Goal: Task Accomplishment & Management: Use online tool/utility

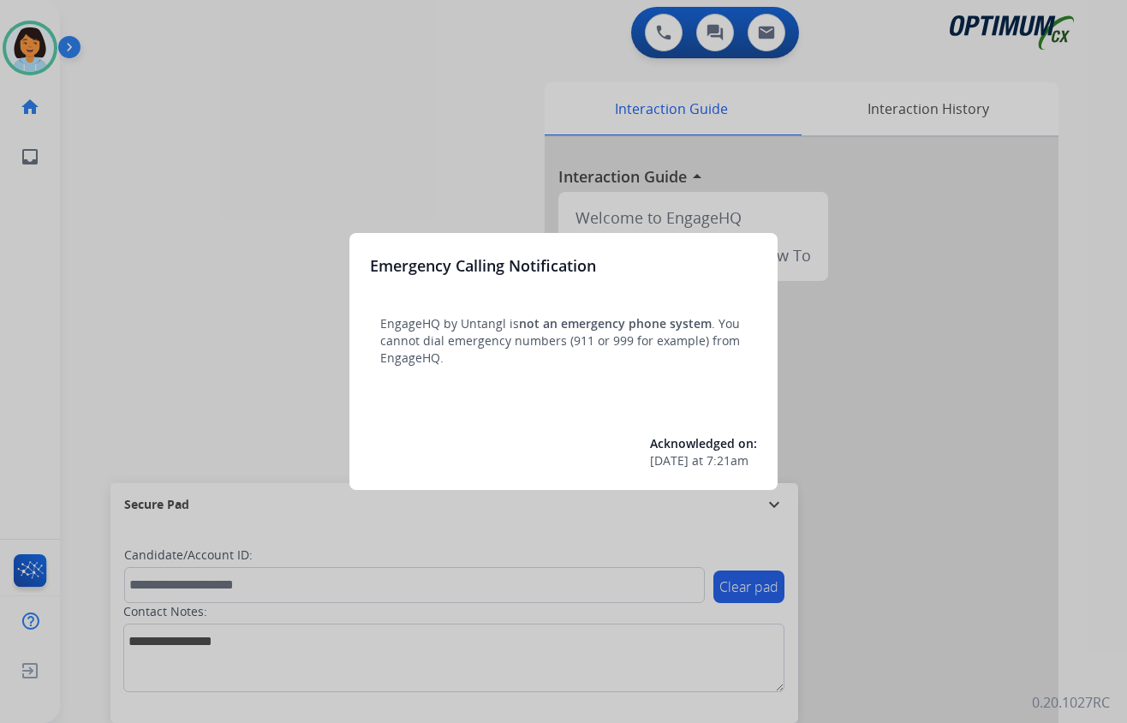
click at [281, 193] on div at bounding box center [563, 361] width 1127 height 723
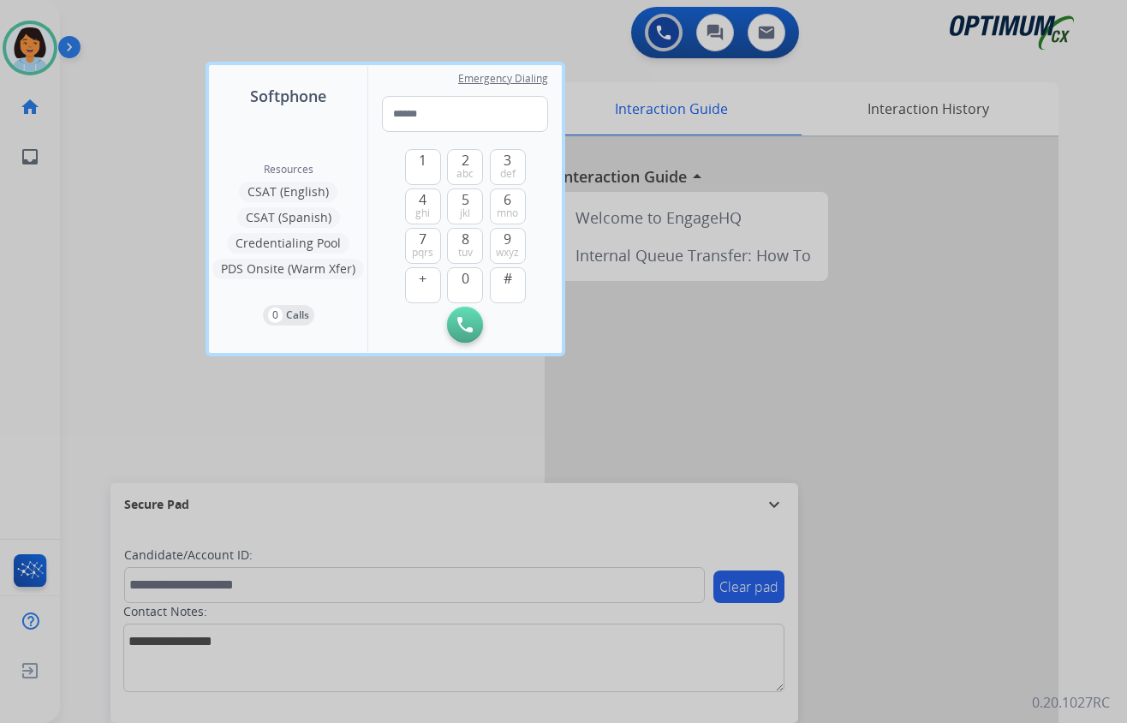
click at [850, 391] on div at bounding box center [563, 361] width 1127 height 723
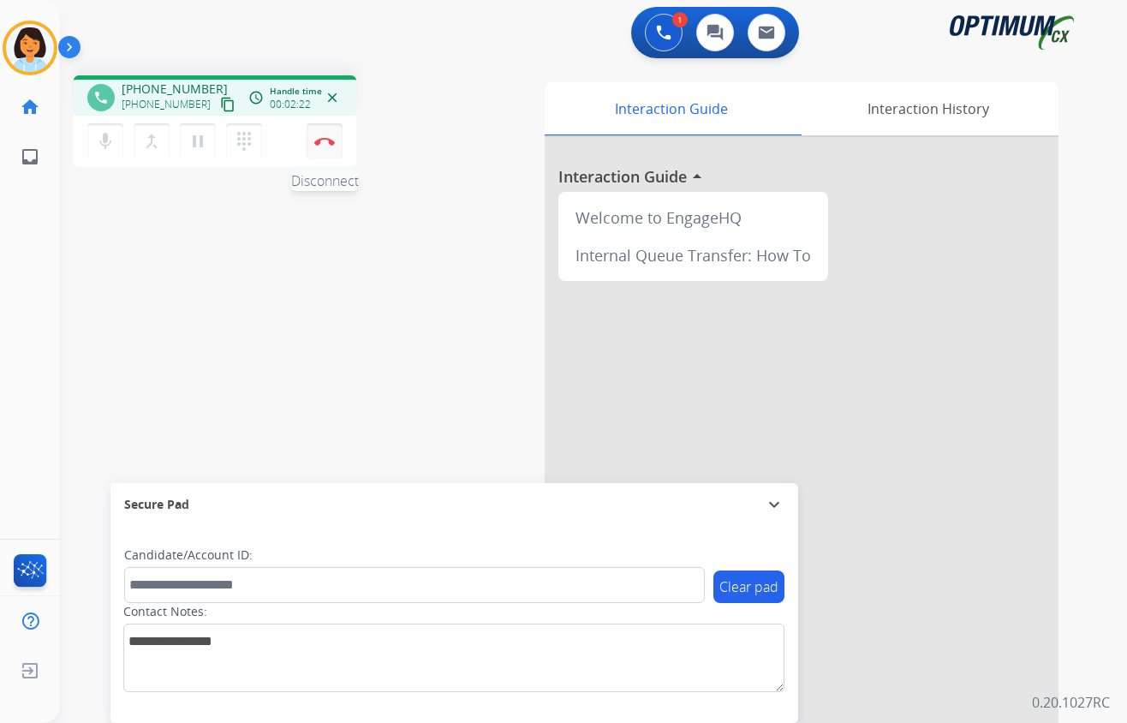
click at [325, 142] on img at bounding box center [324, 141] width 21 height 9
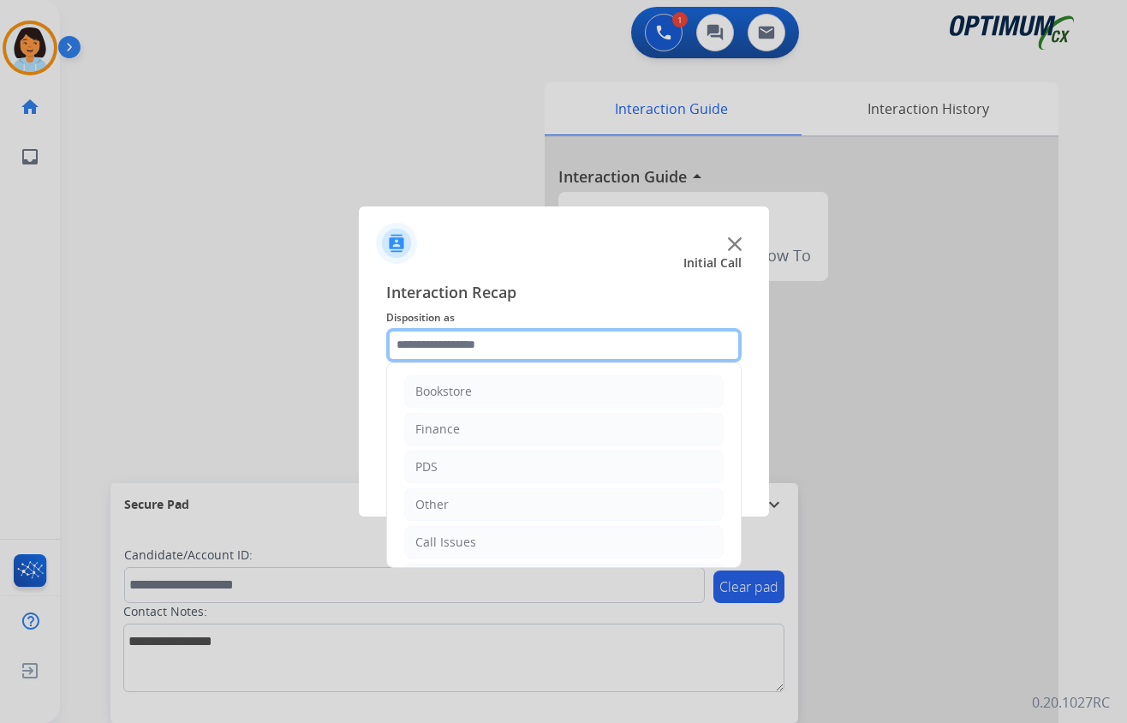
click at [625, 354] on input "text" at bounding box center [563, 345] width 355 height 34
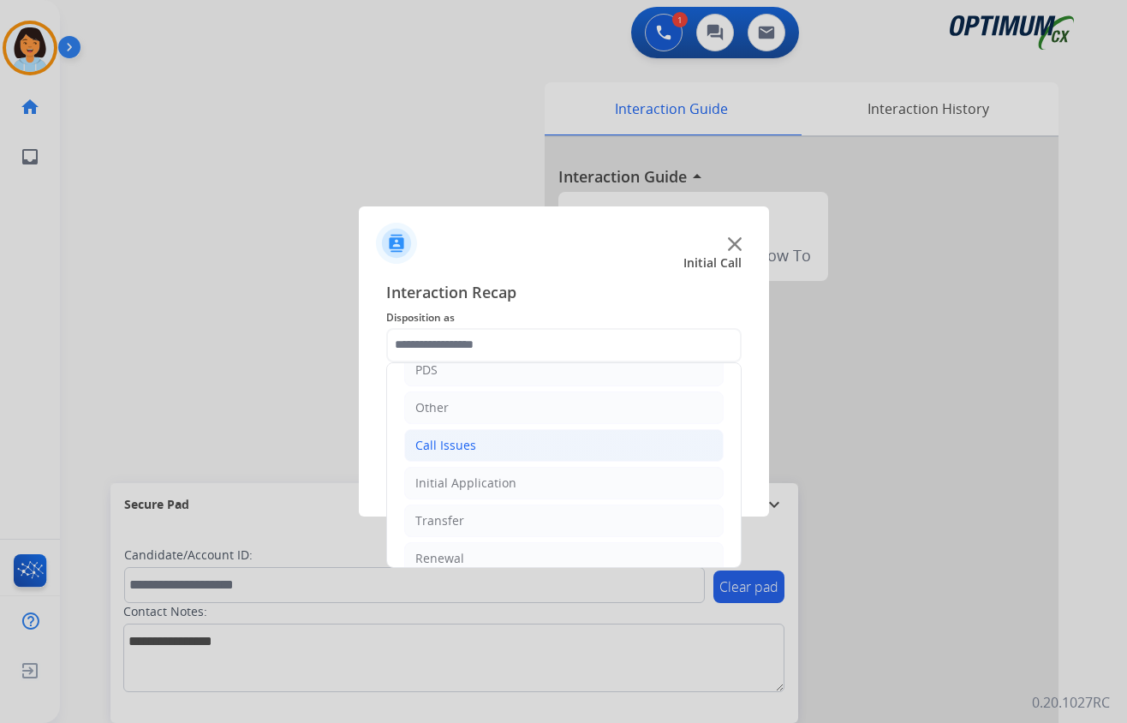
click at [580, 445] on li "Call Issues" at bounding box center [563, 445] width 319 height 33
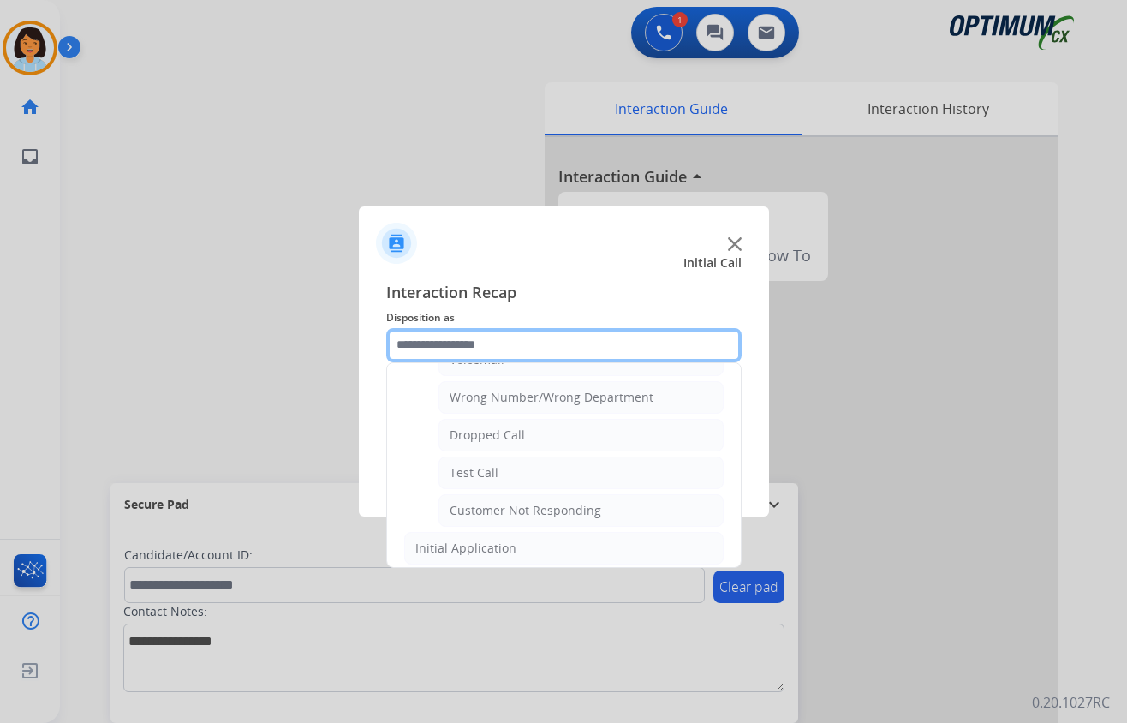
scroll to position [230, 0]
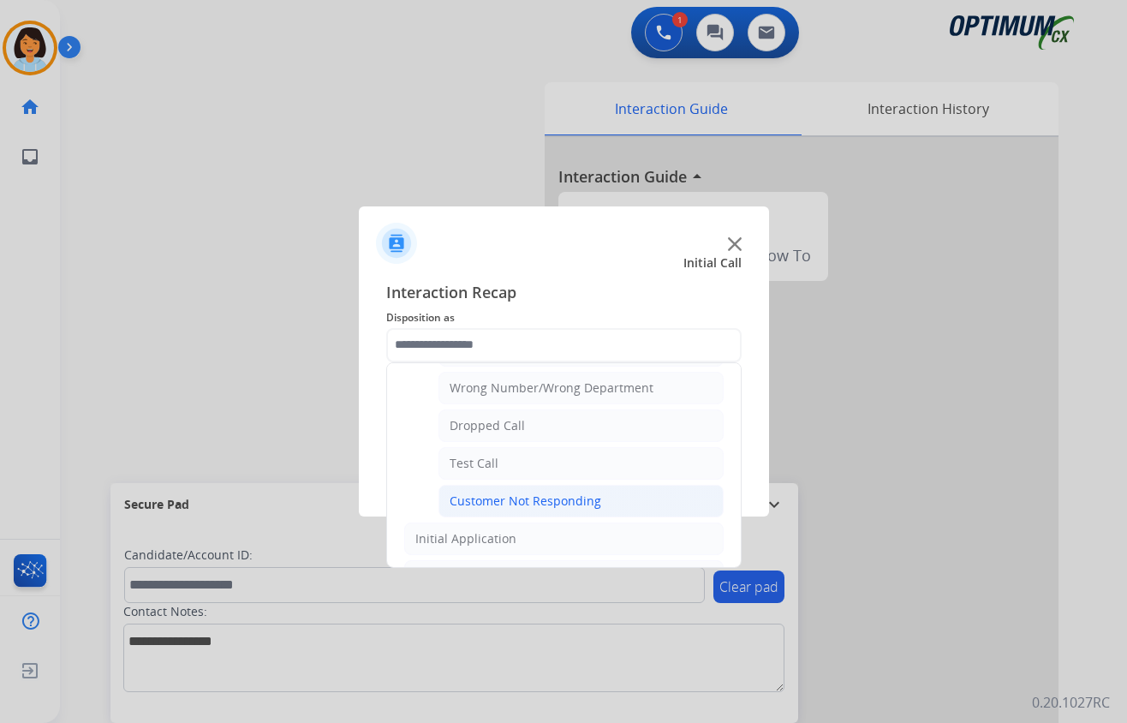
click at [590, 507] on div "Customer Not Responding" at bounding box center [526, 500] width 152 height 17
type input "**********"
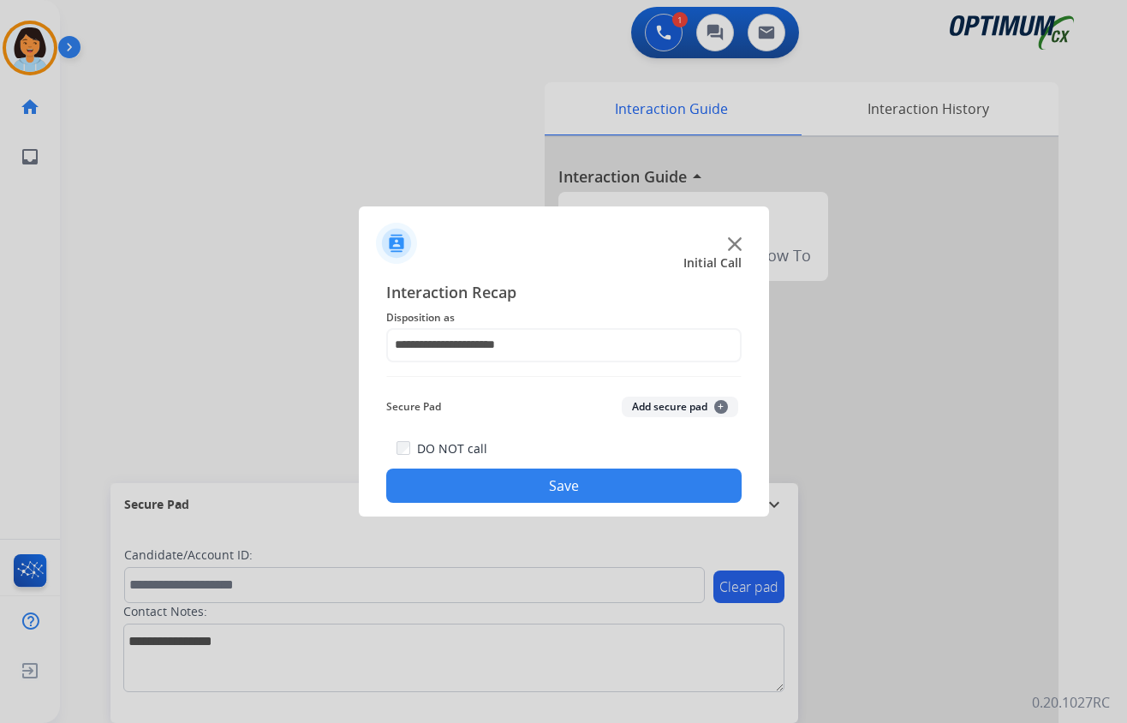
click at [594, 483] on button "Save" at bounding box center [563, 485] width 355 height 34
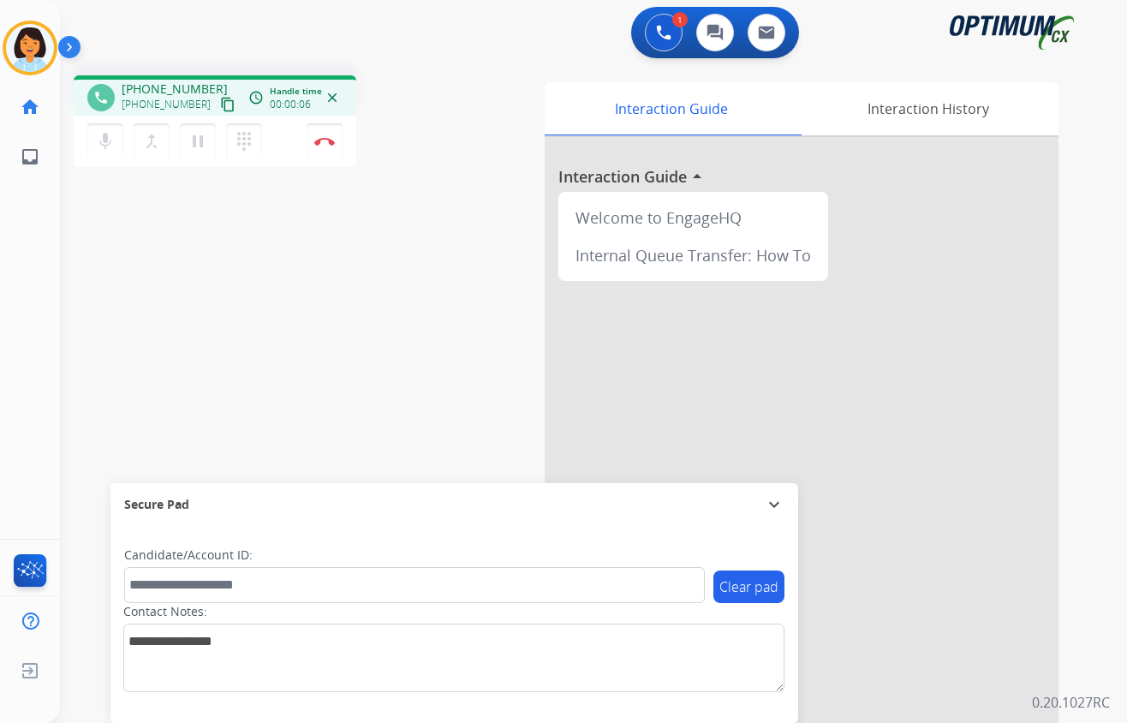
drag, startPoint x: 446, startPoint y: 278, endPoint x: 437, endPoint y: 258, distance: 22.6
click at [446, 276] on div "phone [PHONE_NUMBER] [PHONE_NUMBER] content_copy access_time Call metrics Queue…" at bounding box center [573, 419] width 1026 height 714
click at [220, 99] on mat-icon "content_copy" at bounding box center [227, 104] width 15 height 15
click at [220, 104] on mat-icon "content_copy" at bounding box center [227, 104] width 15 height 15
click at [333, 134] on button "Disconnect" at bounding box center [325, 141] width 36 height 36
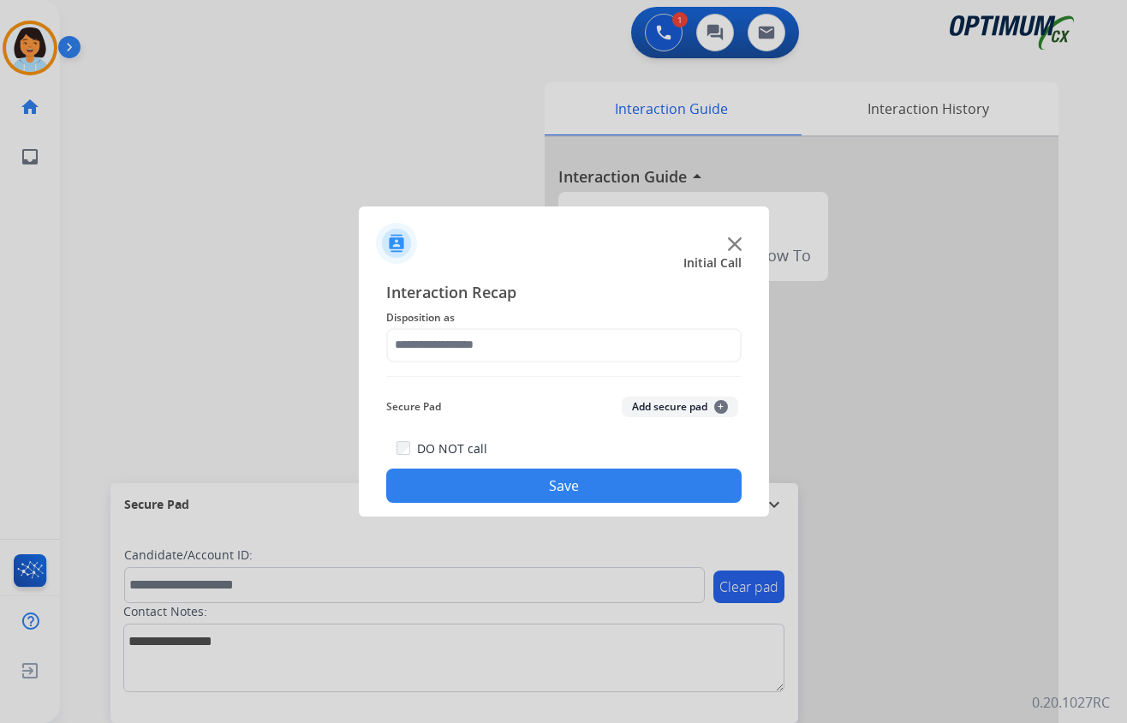
click at [574, 324] on span "Disposition as" at bounding box center [563, 317] width 355 height 21
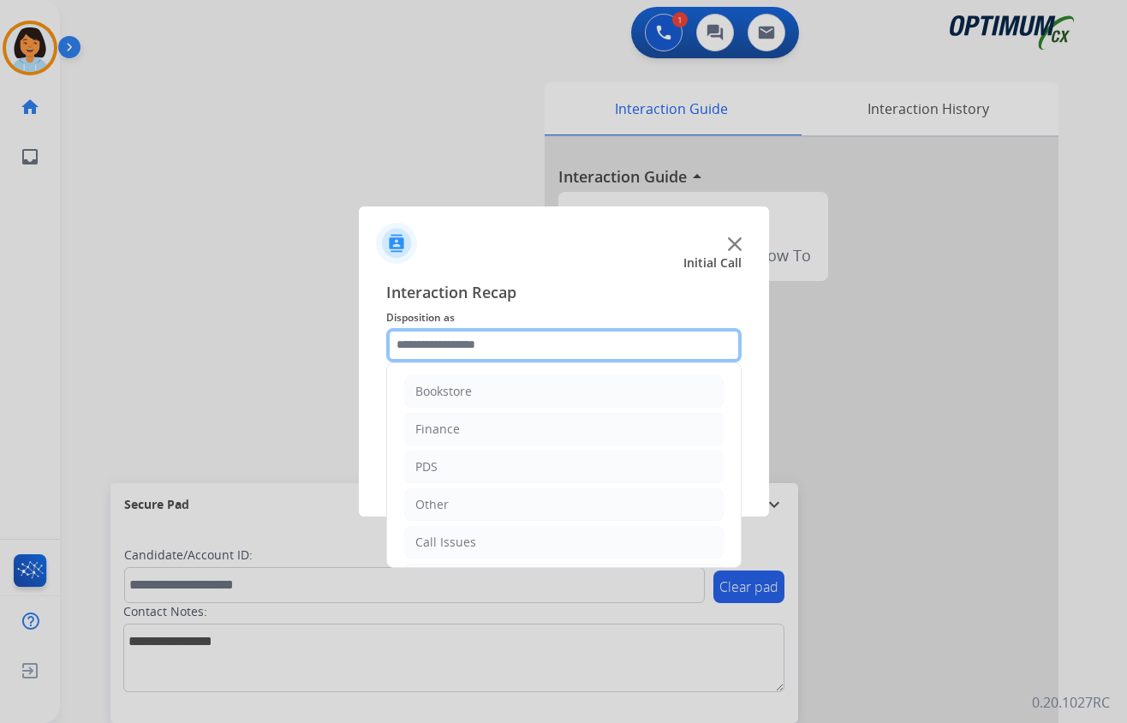
click at [581, 337] on input "text" at bounding box center [563, 345] width 355 height 34
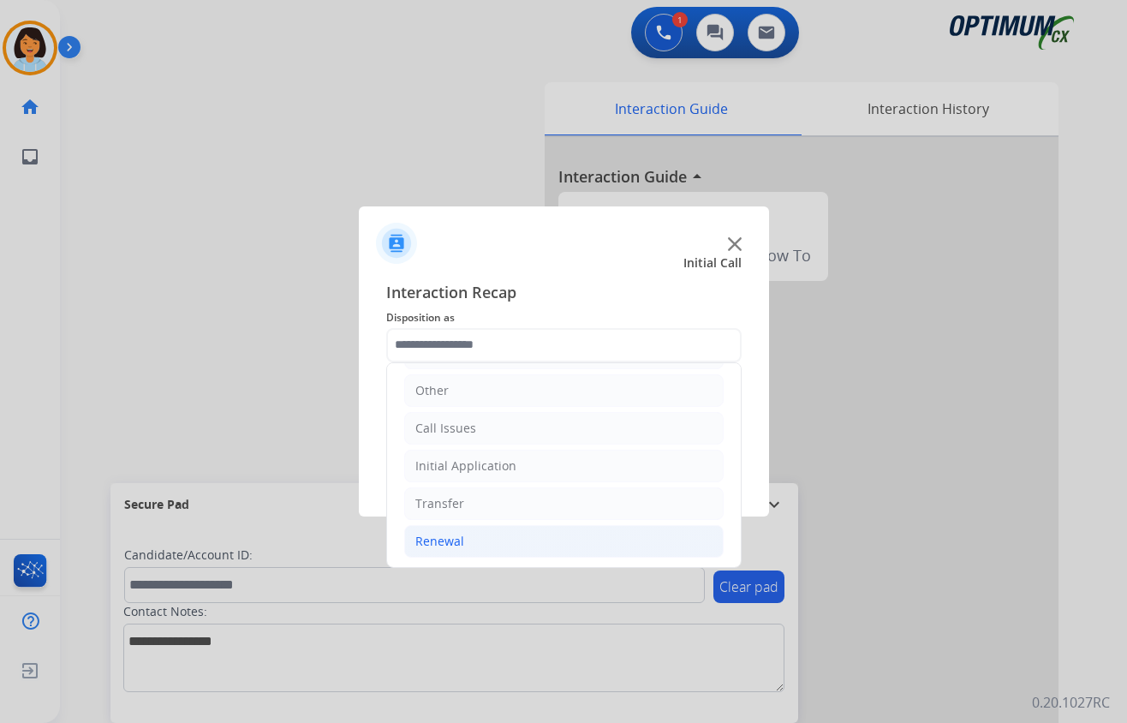
click at [476, 536] on li "Renewal" at bounding box center [563, 541] width 319 height 33
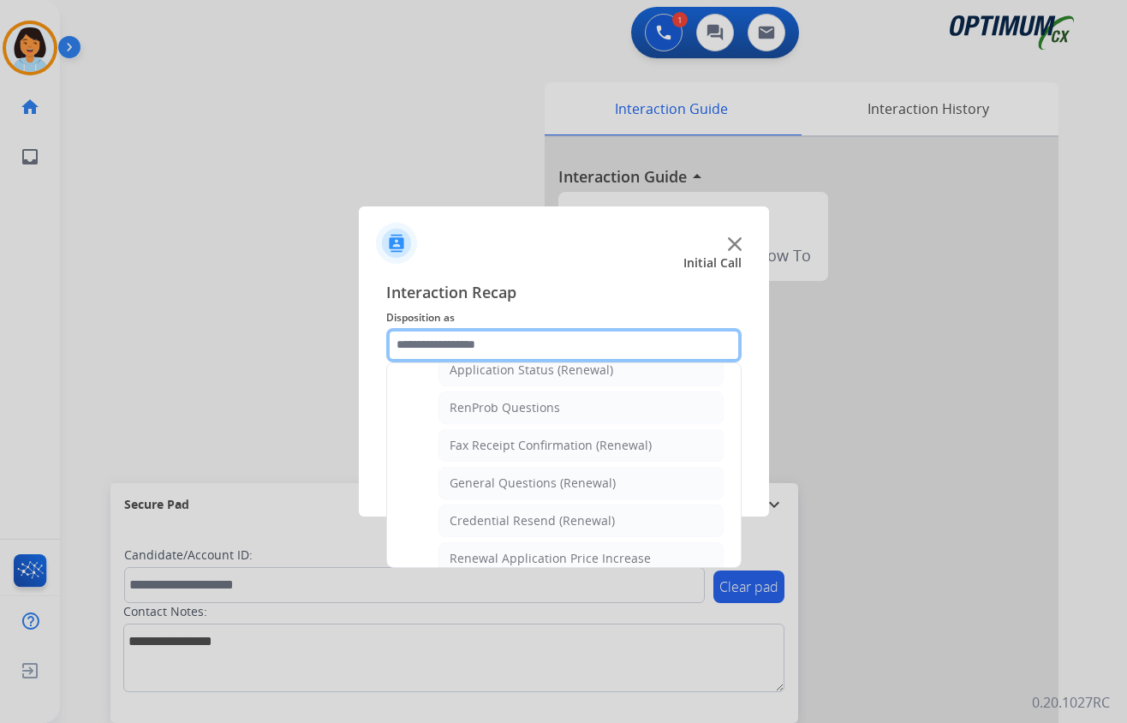
scroll to position [456, 0]
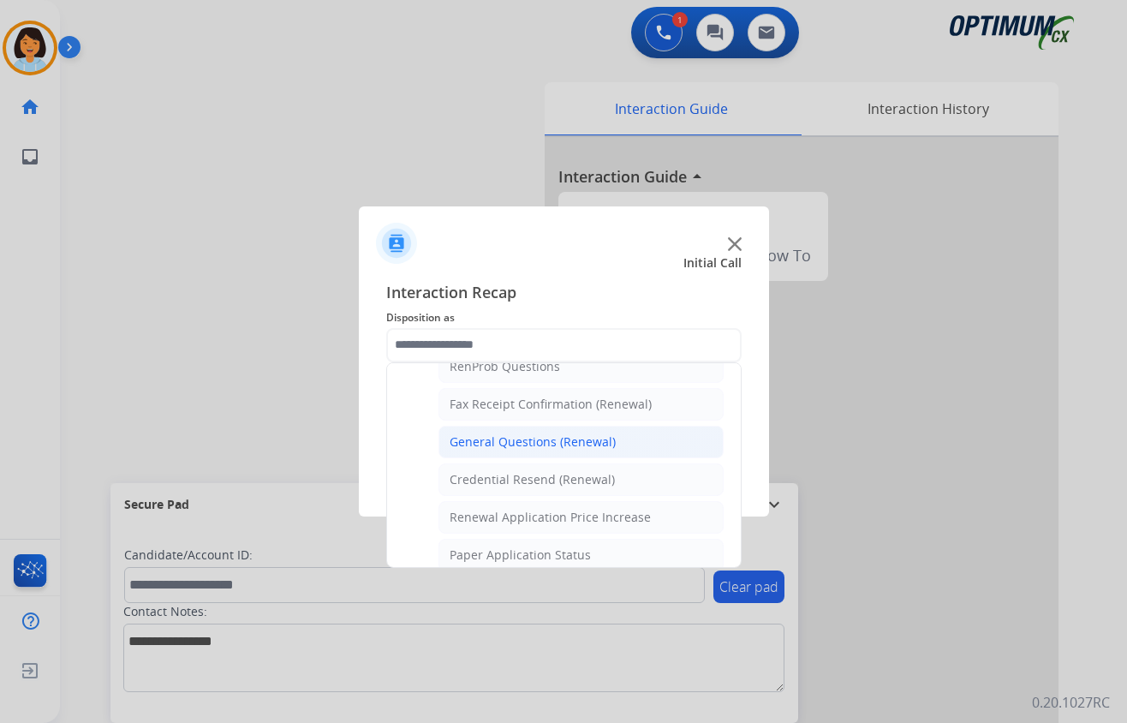
click at [510, 450] on div "General Questions (Renewal)" at bounding box center [533, 441] width 166 height 17
type input "**********"
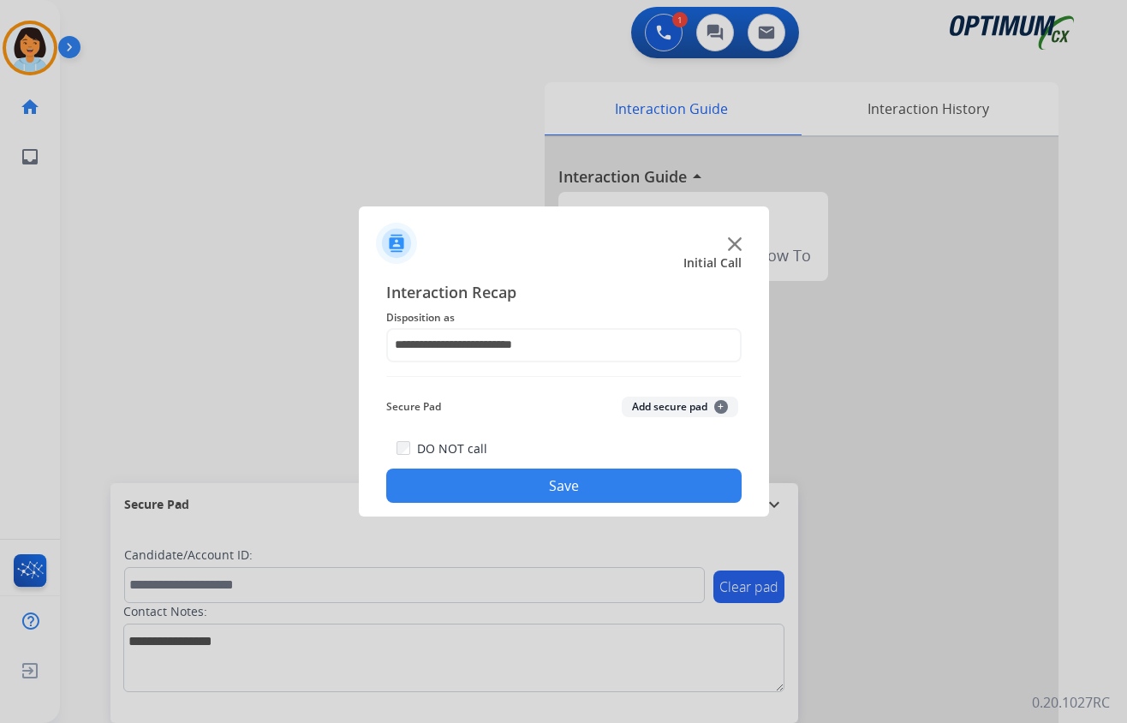
drag, startPoint x: 498, startPoint y: 480, endPoint x: 498, endPoint y: 528, distance: 48.0
click at [498, 481] on button "Save" at bounding box center [563, 485] width 355 height 34
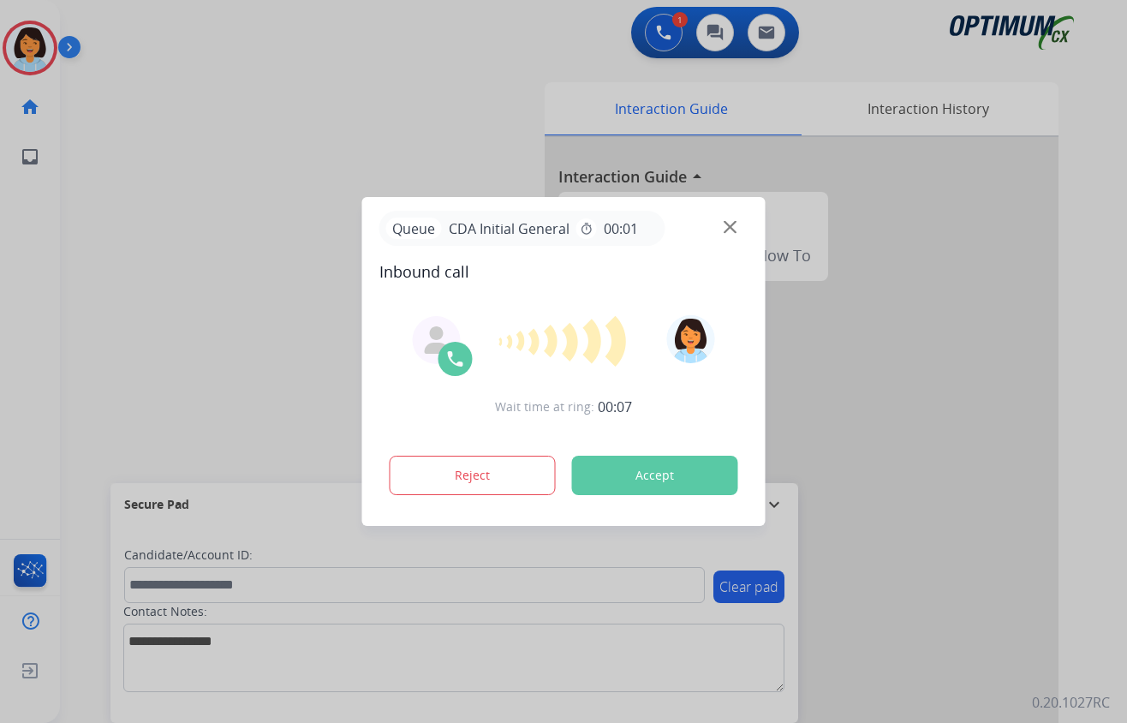
click at [641, 463] on button "Accept" at bounding box center [655, 475] width 166 height 39
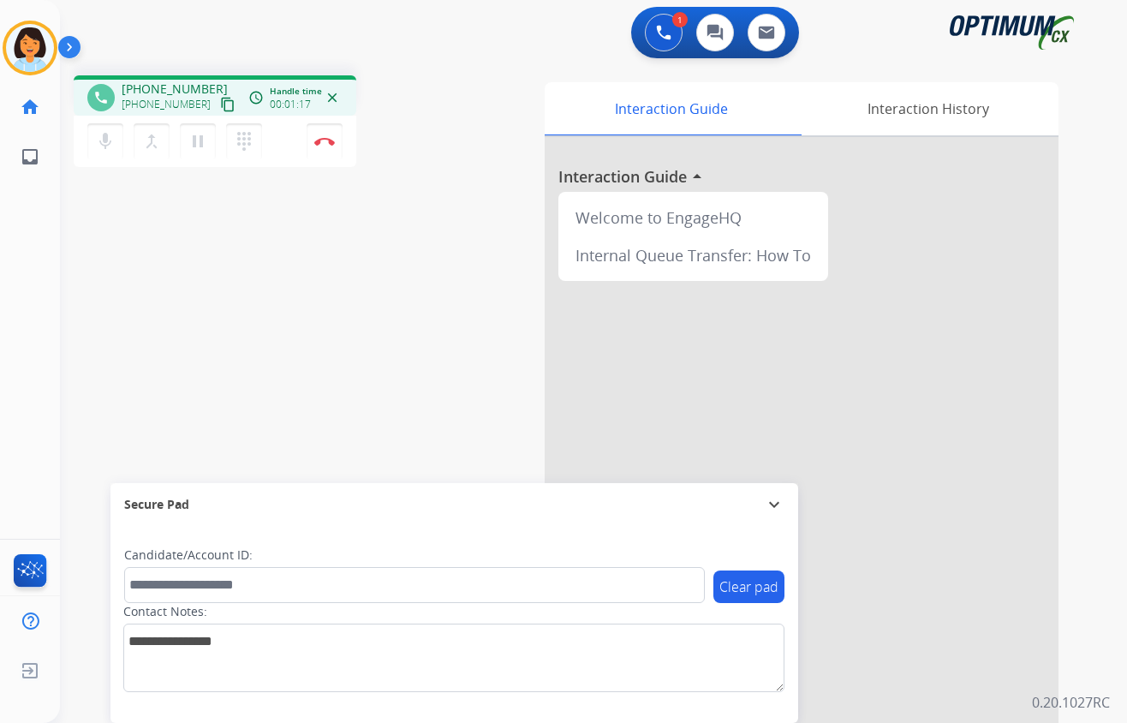
click at [73, 267] on div "phone [PHONE_NUMBER] [PHONE_NUMBER] content_copy access_time Call metrics Queue…" at bounding box center [573, 419] width 1026 height 714
click at [220, 101] on mat-icon "content_copy" at bounding box center [227, 104] width 15 height 15
click at [330, 145] on button "Disconnect" at bounding box center [325, 141] width 36 height 36
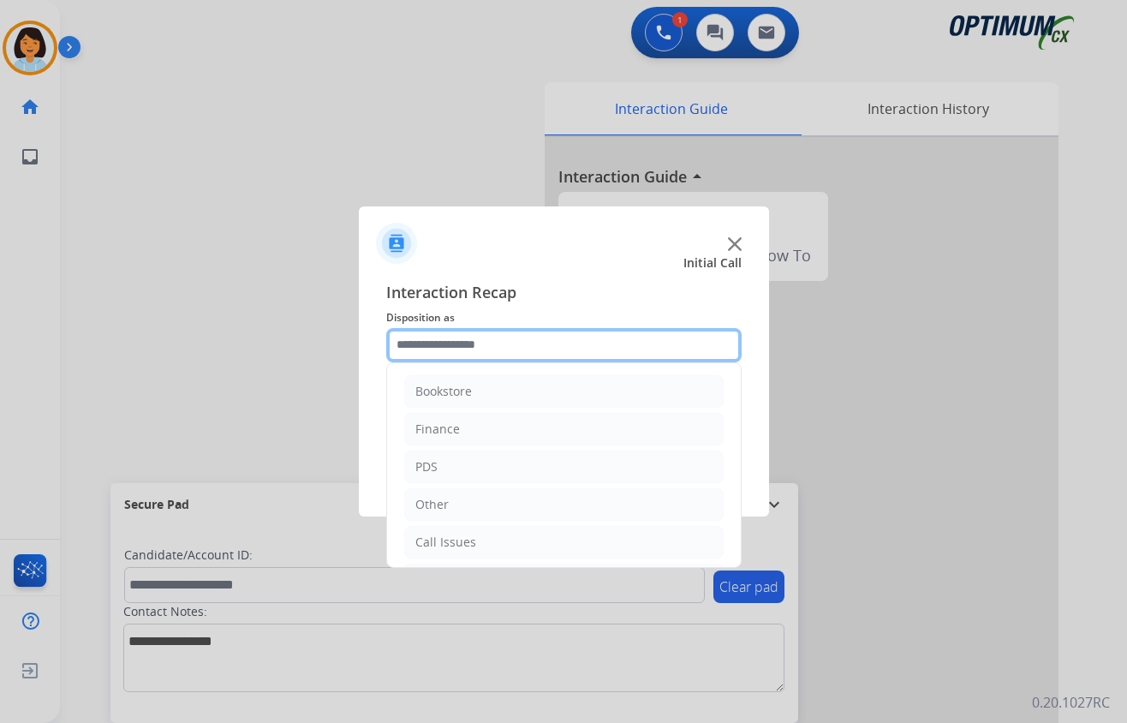
click at [468, 349] on input "text" at bounding box center [563, 345] width 355 height 34
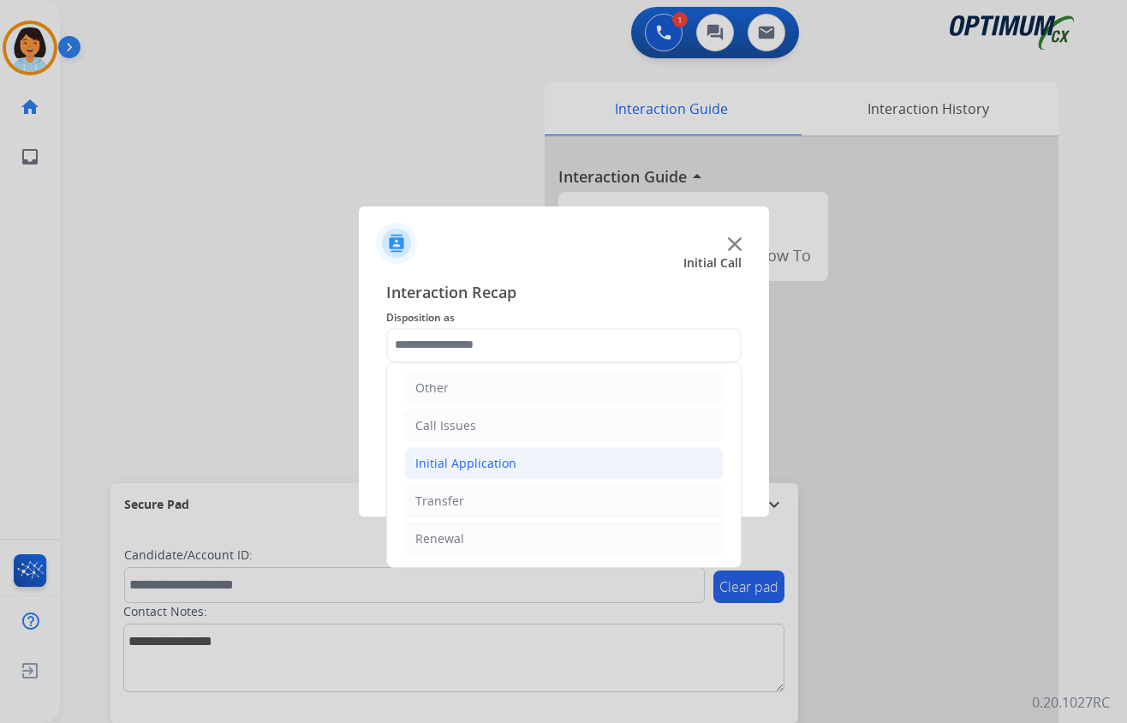
click at [497, 450] on li "Initial Application" at bounding box center [563, 463] width 319 height 33
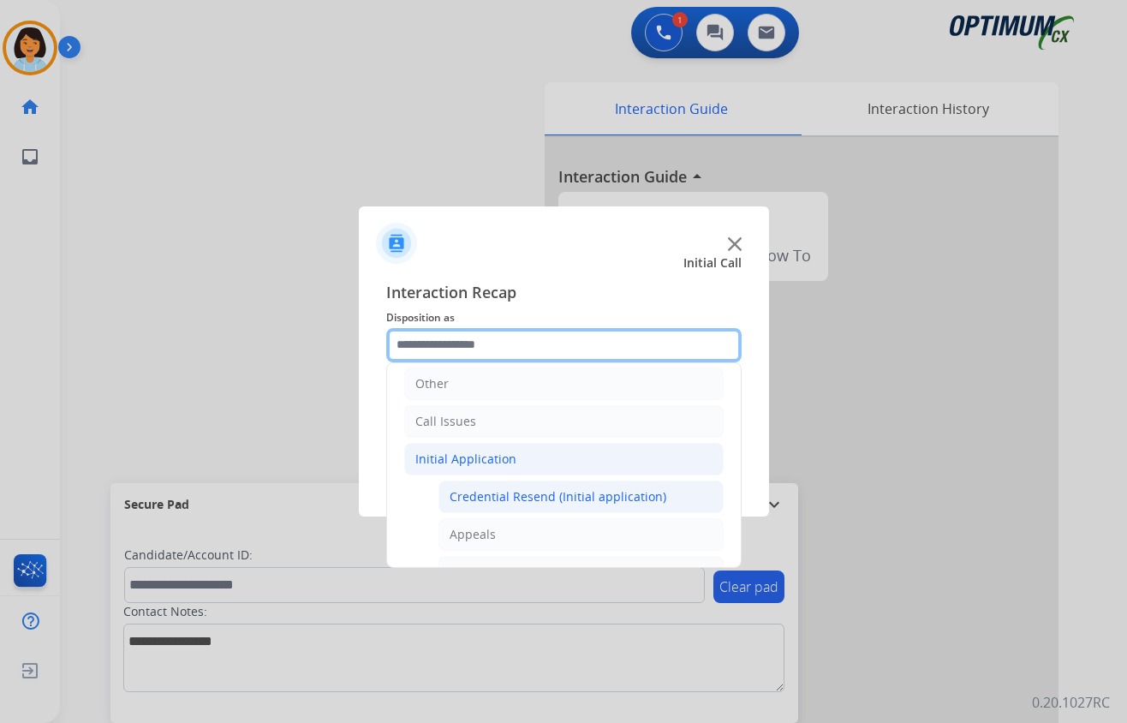
scroll to position [235, 0]
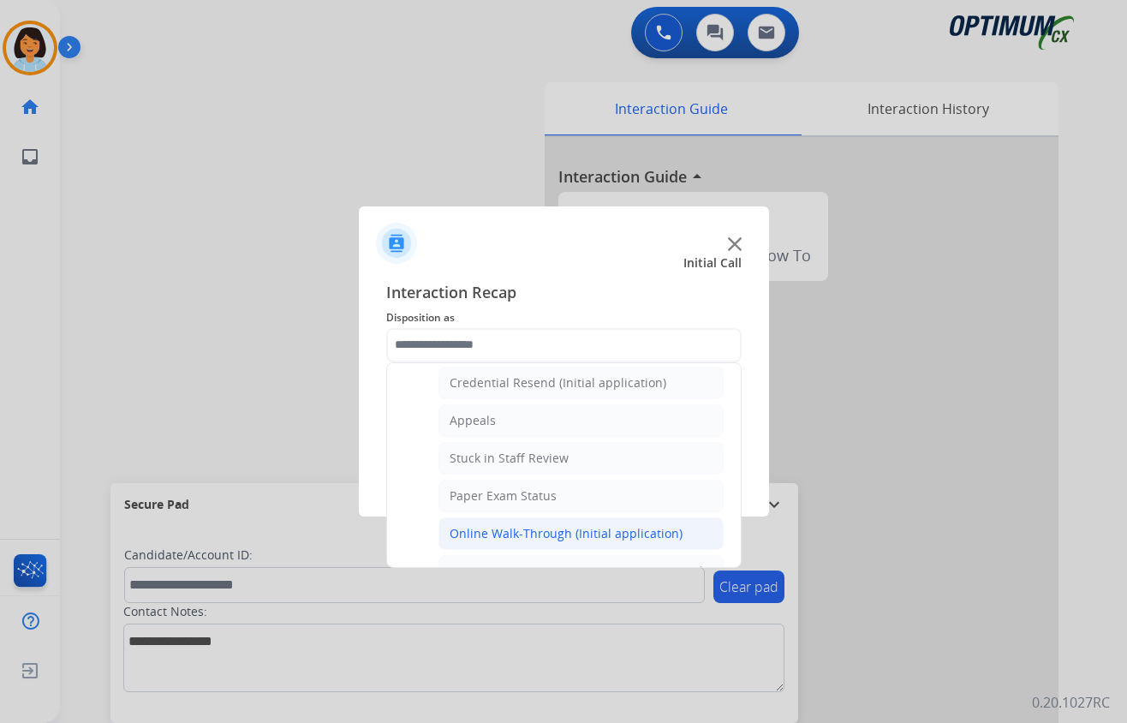
click at [515, 532] on div "Online Walk-Through (Initial application)" at bounding box center [566, 533] width 233 height 17
type input "**********"
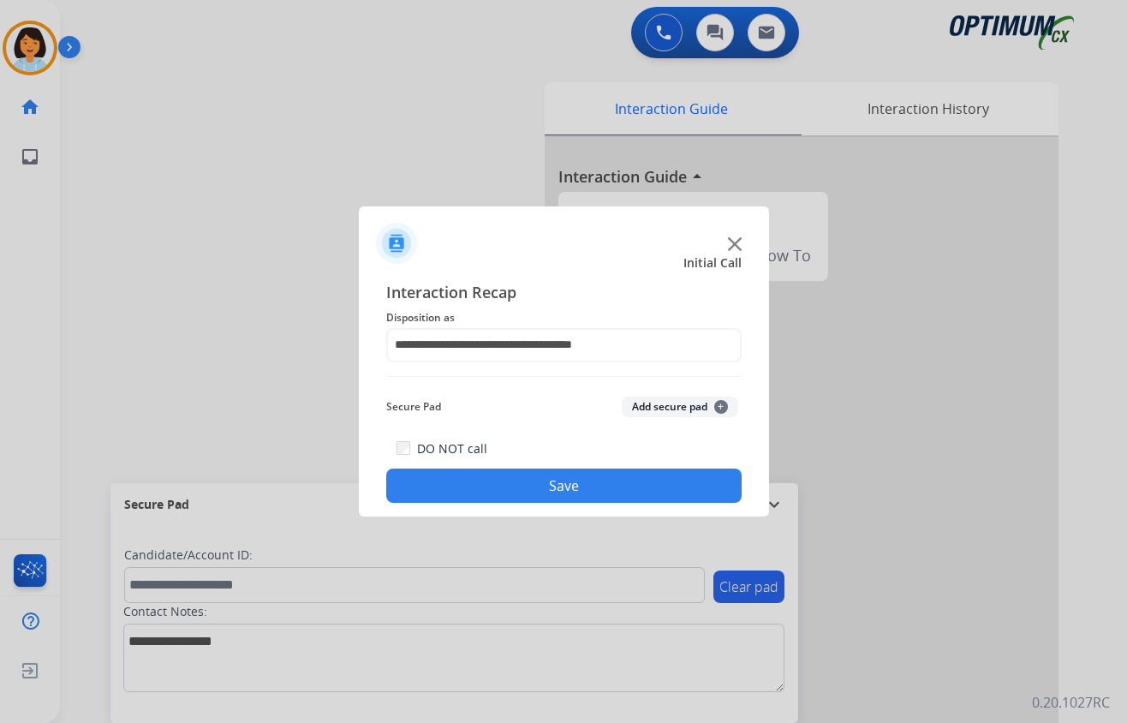
click at [510, 484] on button "Save" at bounding box center [563, 485] width 355 height 34
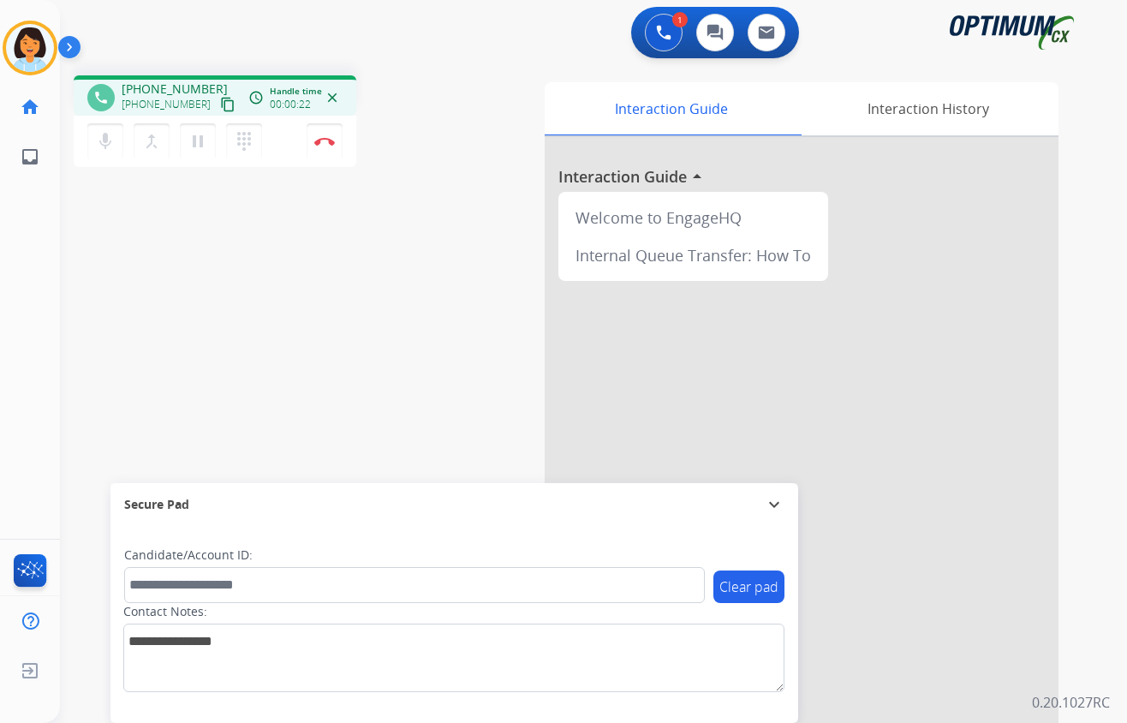
click at [220, 103] on mat-icon "content_copy" at bounding box center [227, 104] width 15 height 15
click at [323, 137] on img at bounding box center [324, 141] width 21 height 9
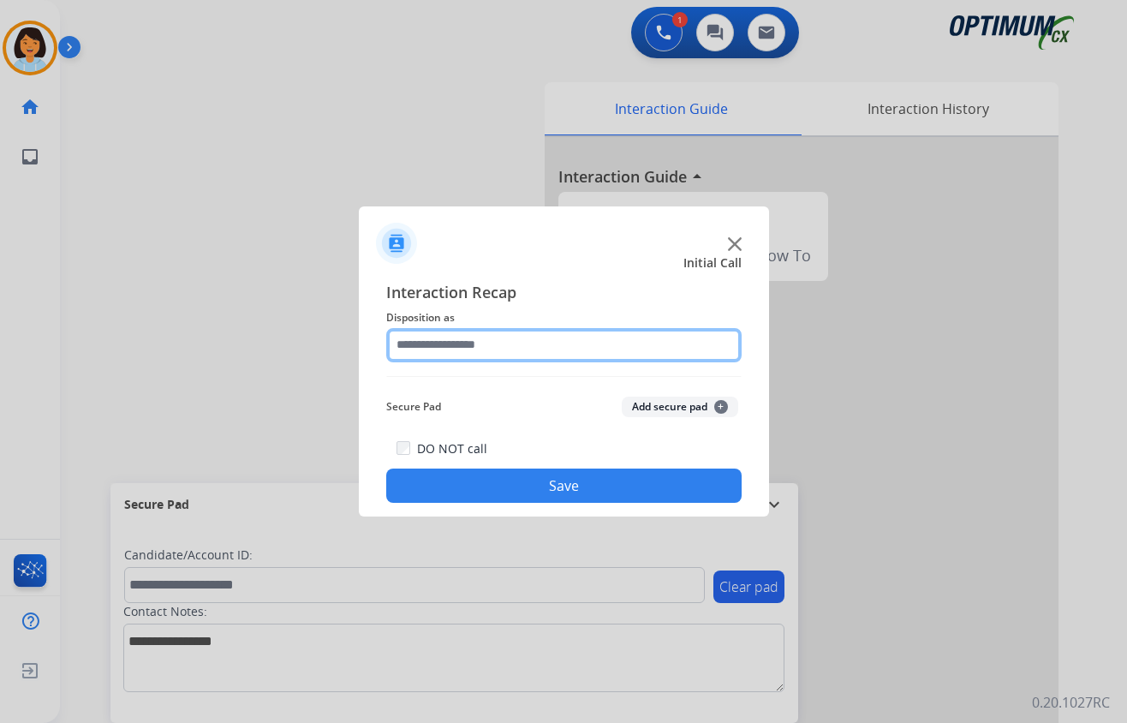
click at [548, 343] on input "text" at bounding box center [563, 345] width 355 height 34
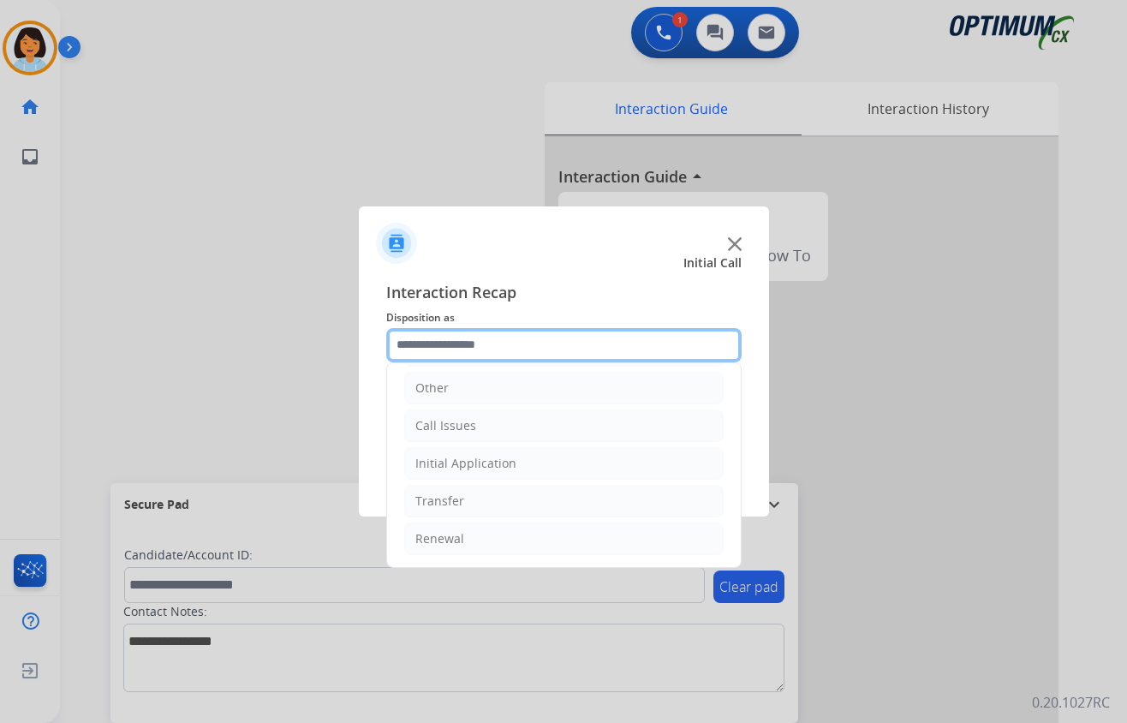
scroll to position [121, 0]
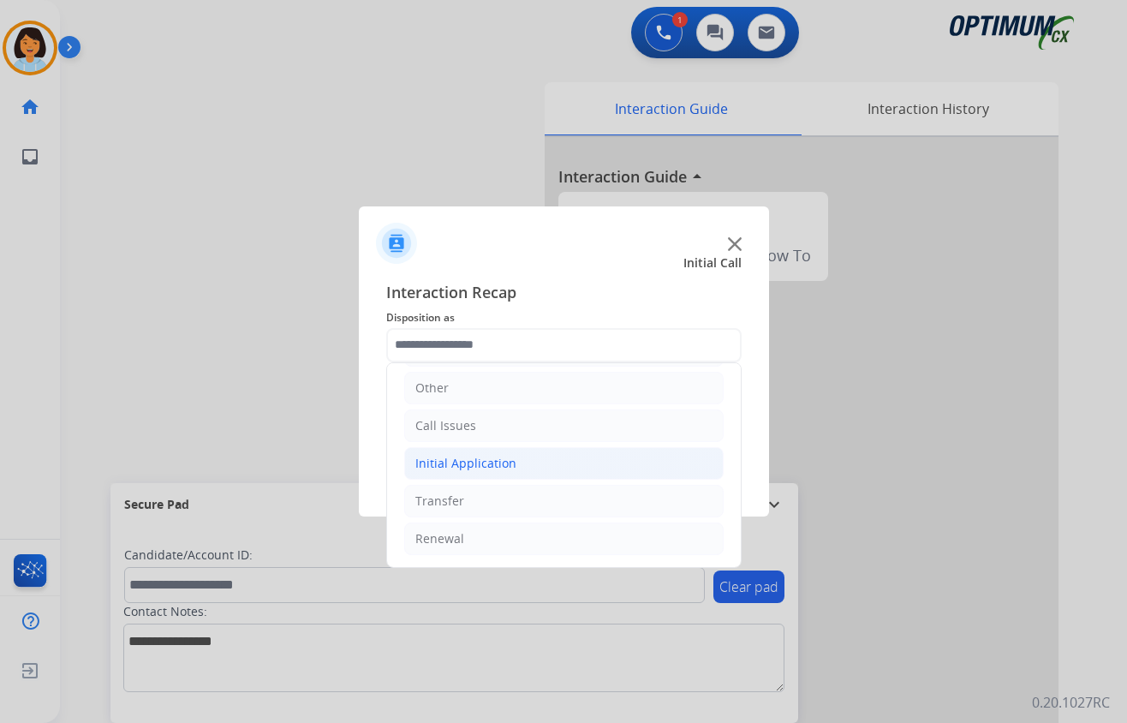
click at [518, 461] on li "Initial Application" at bounding box center [563, 463] width 319 height 33
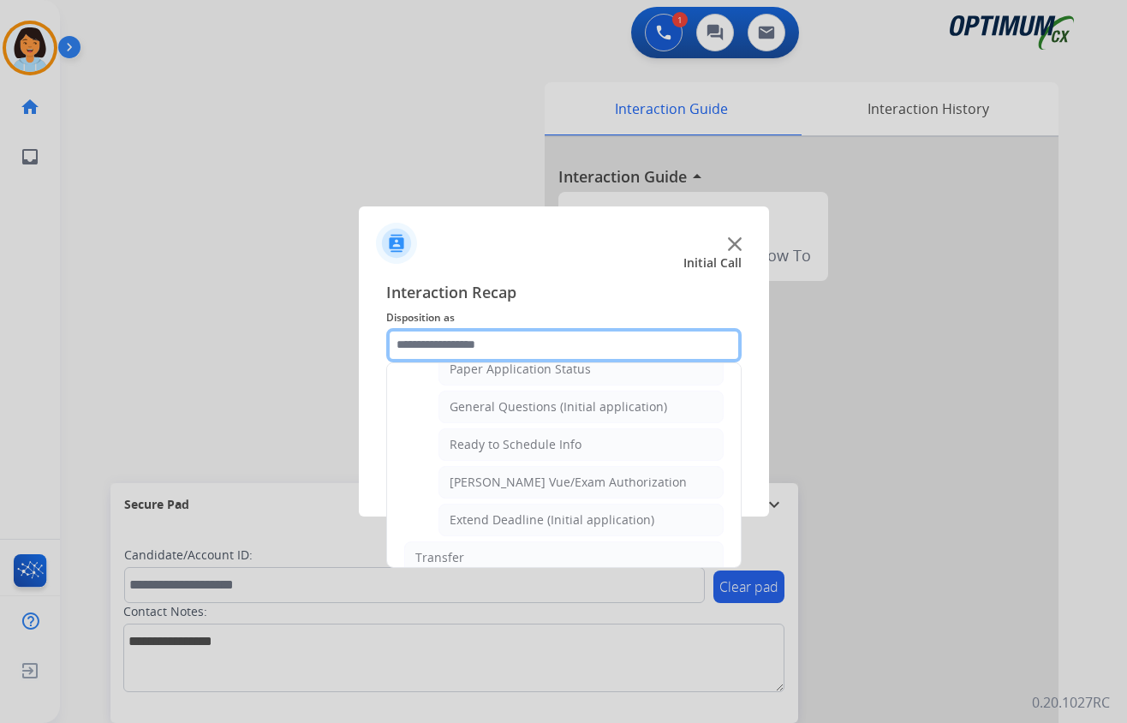
scroll to position [1035, 0]
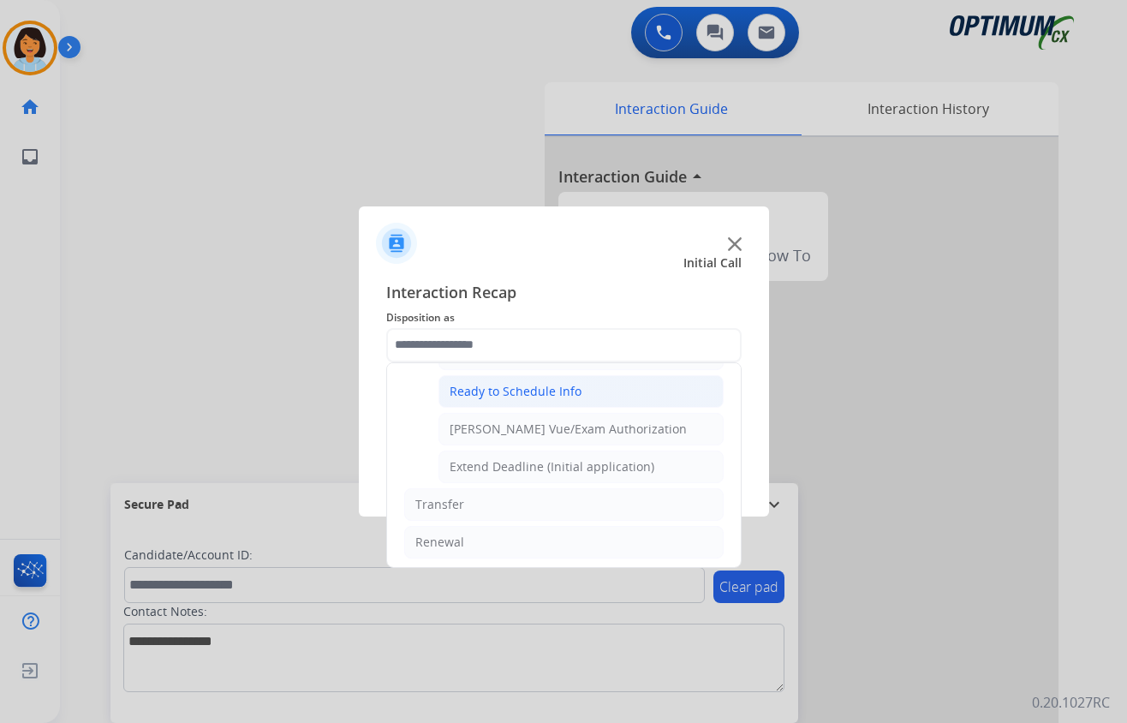
click at [528, 408] on li "Ready to Schedule Info" at bounding box center [581, 391] width 285 height 33
type input "**********"
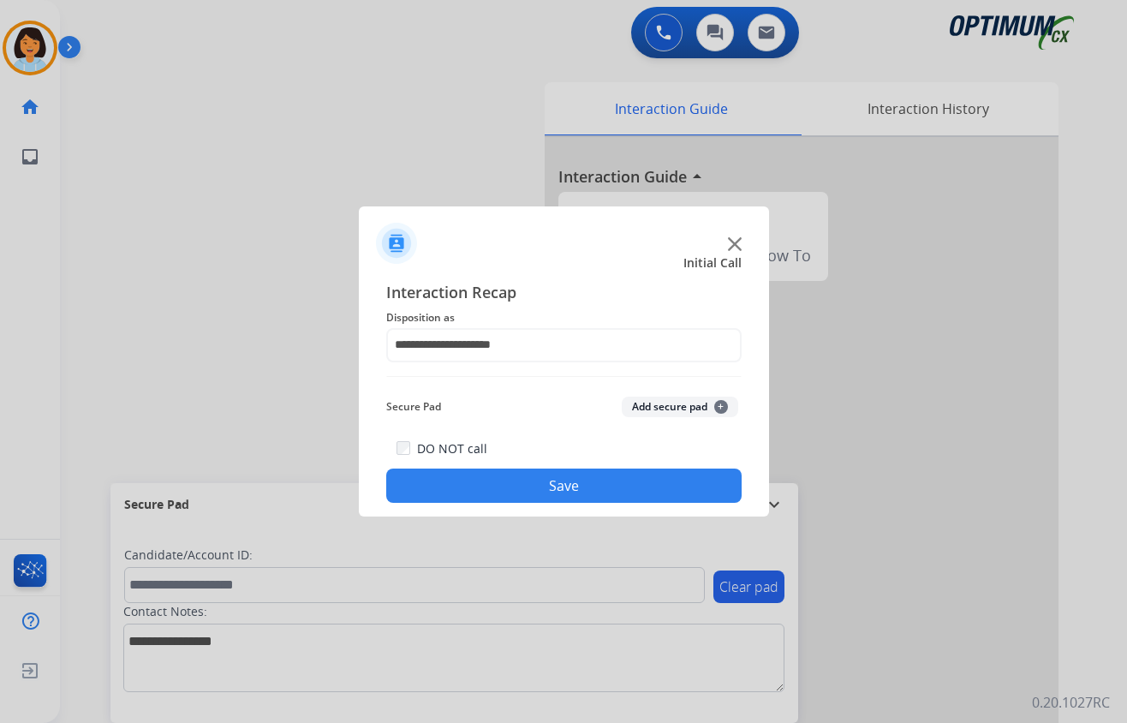
click at [538, 480] on button "Save" at bounding box center [563, 485] width 355 height 34
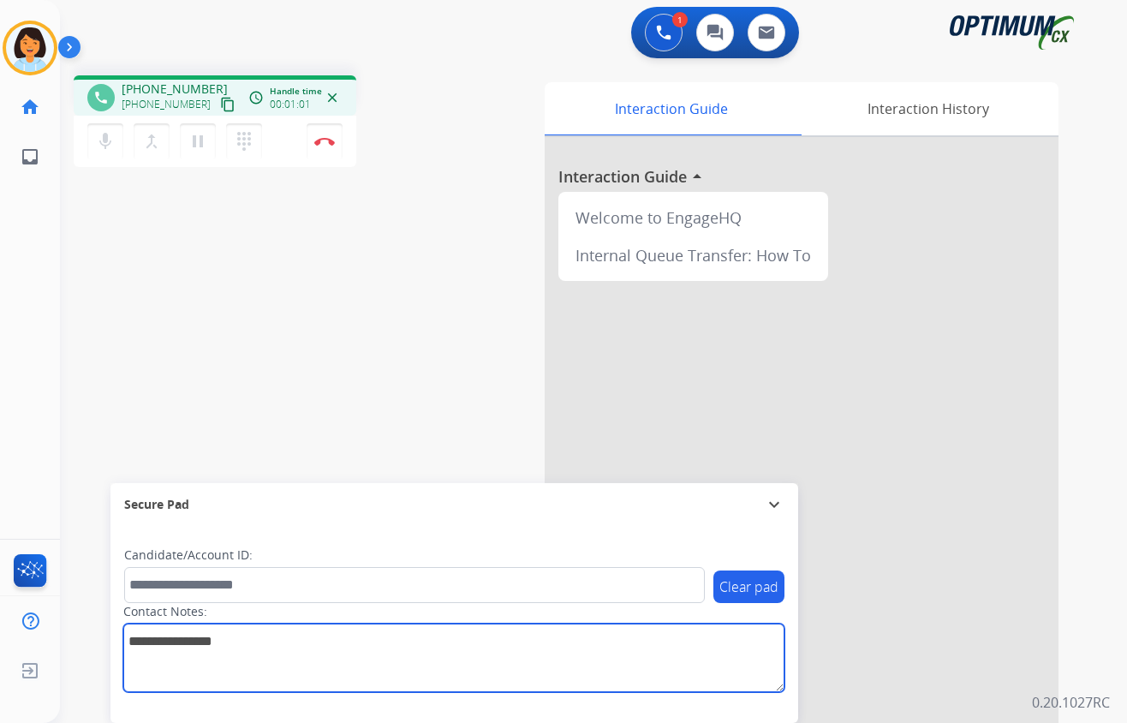
click at [439, 646] on textarea at bounding box center [453, 657] width 661 height 69
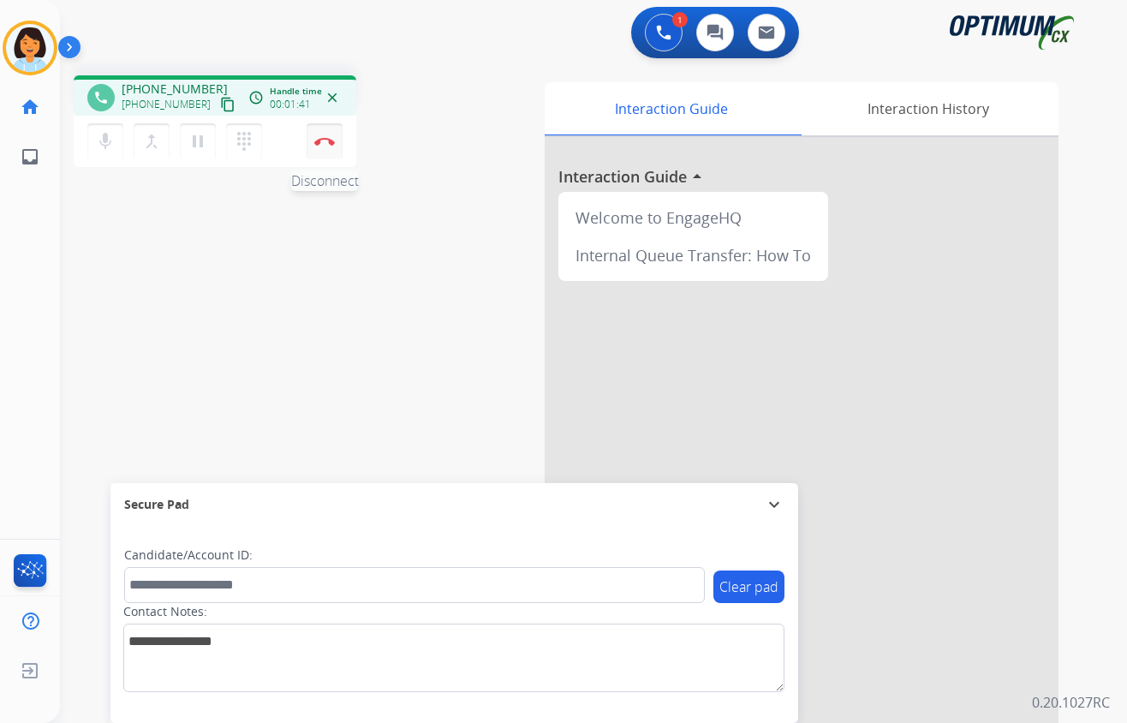
click at [324, 137] on img at bounding box center [324, 141] width 21 height 9
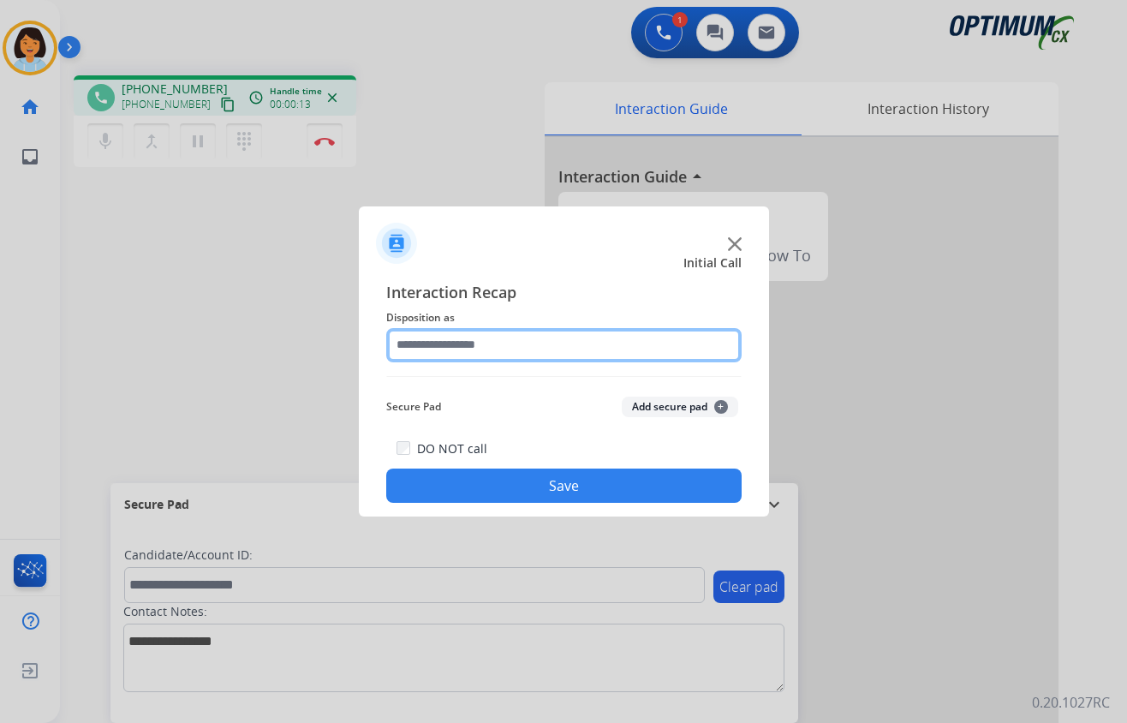
click at [637, 334] on input "text" at bounding box center [563, 345] width 355 height 34
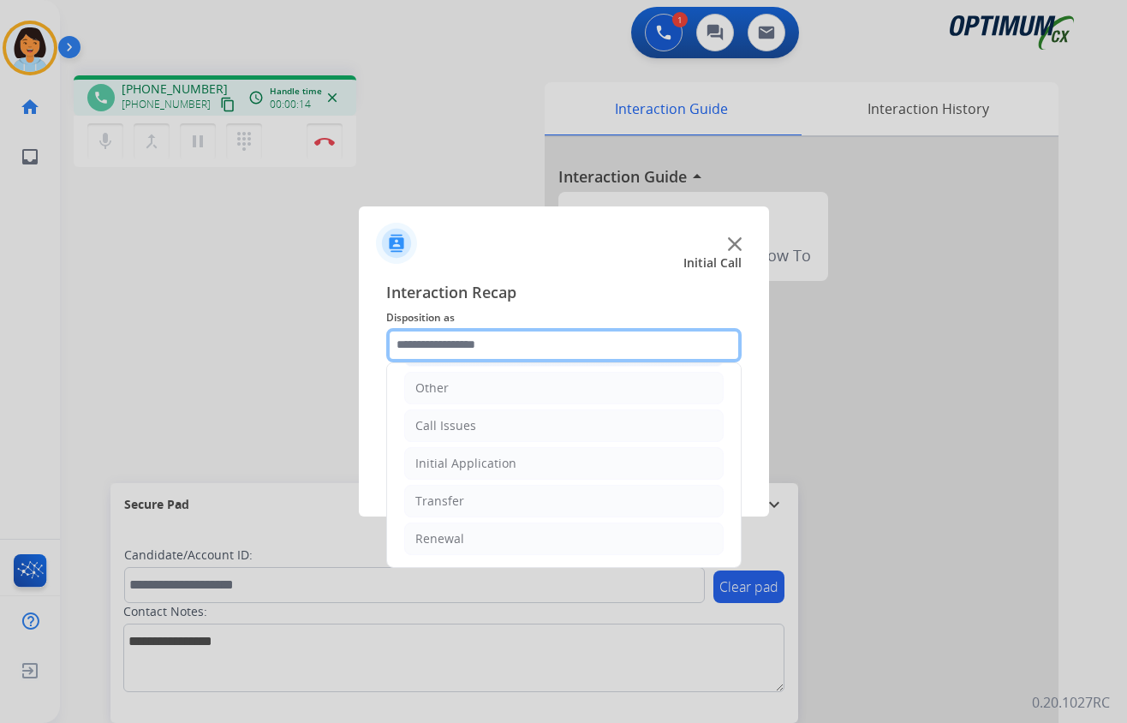
scroll to position [121, 0]
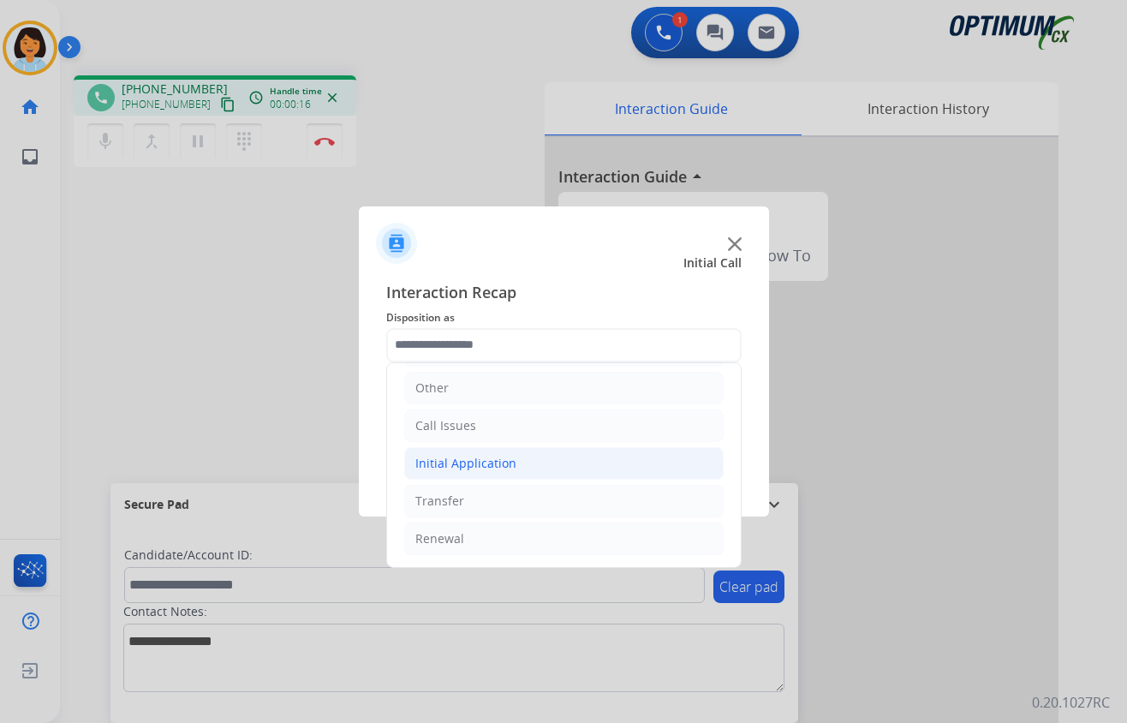
click at [462, 466] on div "Initial Application" at bounding box center [465, 463] width 101 height 17
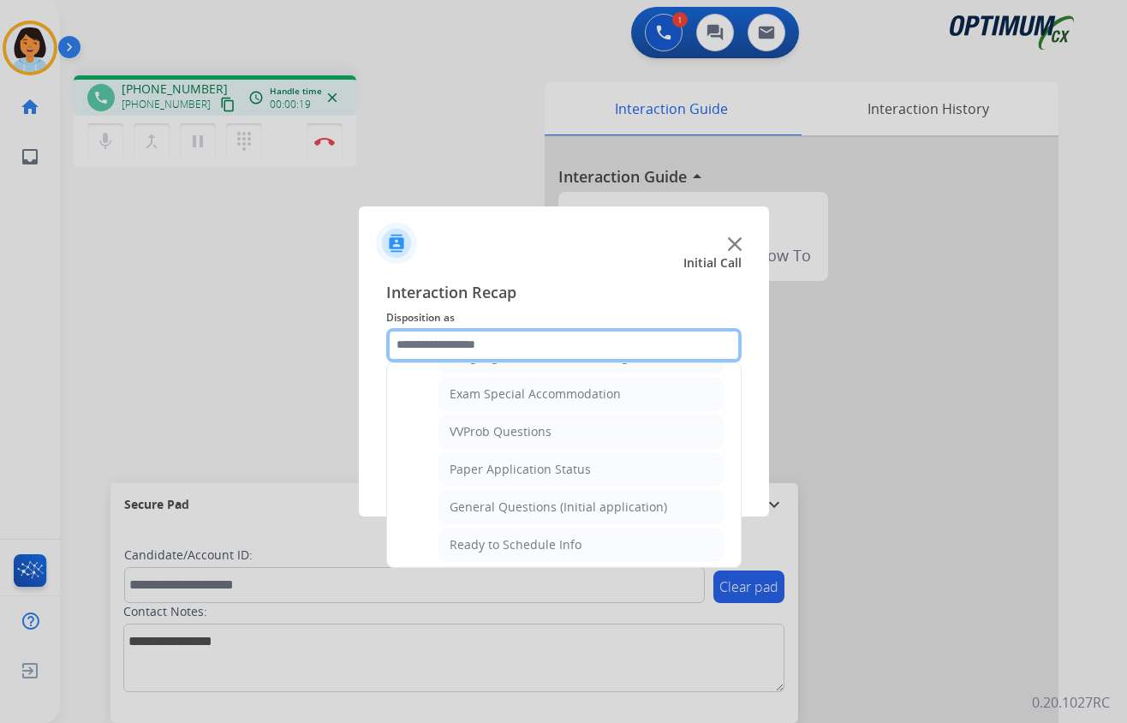
scroll to position [920, 0]
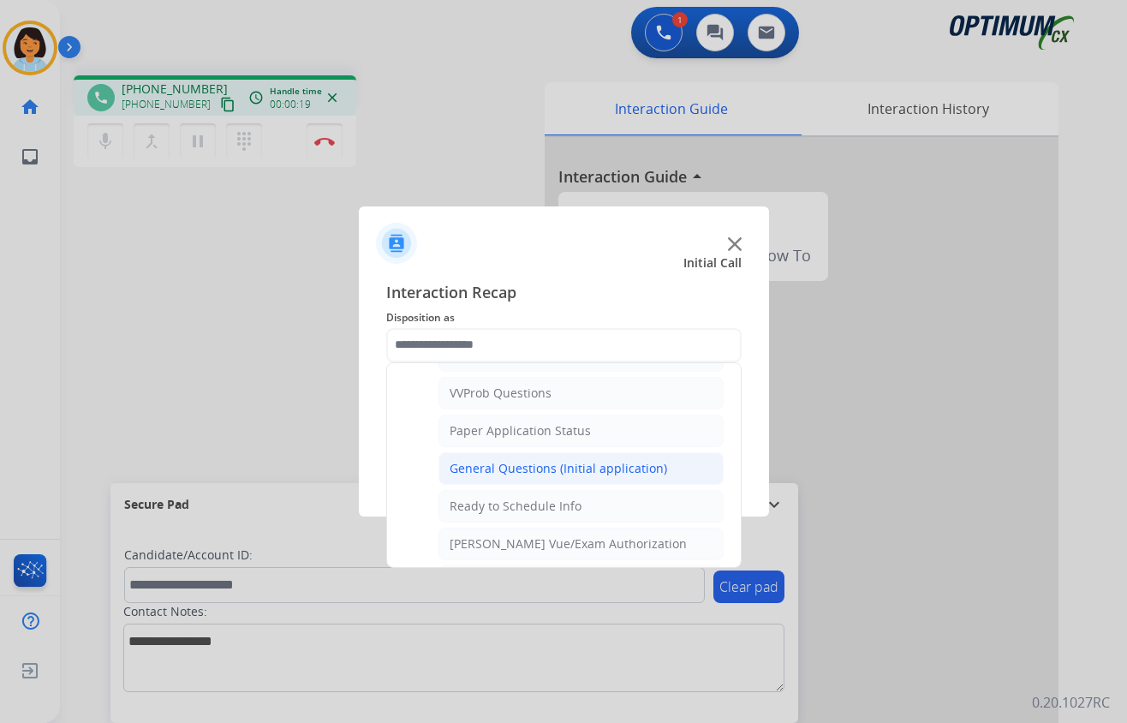
click at [516, 477] on div "General Questions (Initial application)" at bounding box center [559, 468] width 218 height 17
type input "**********"
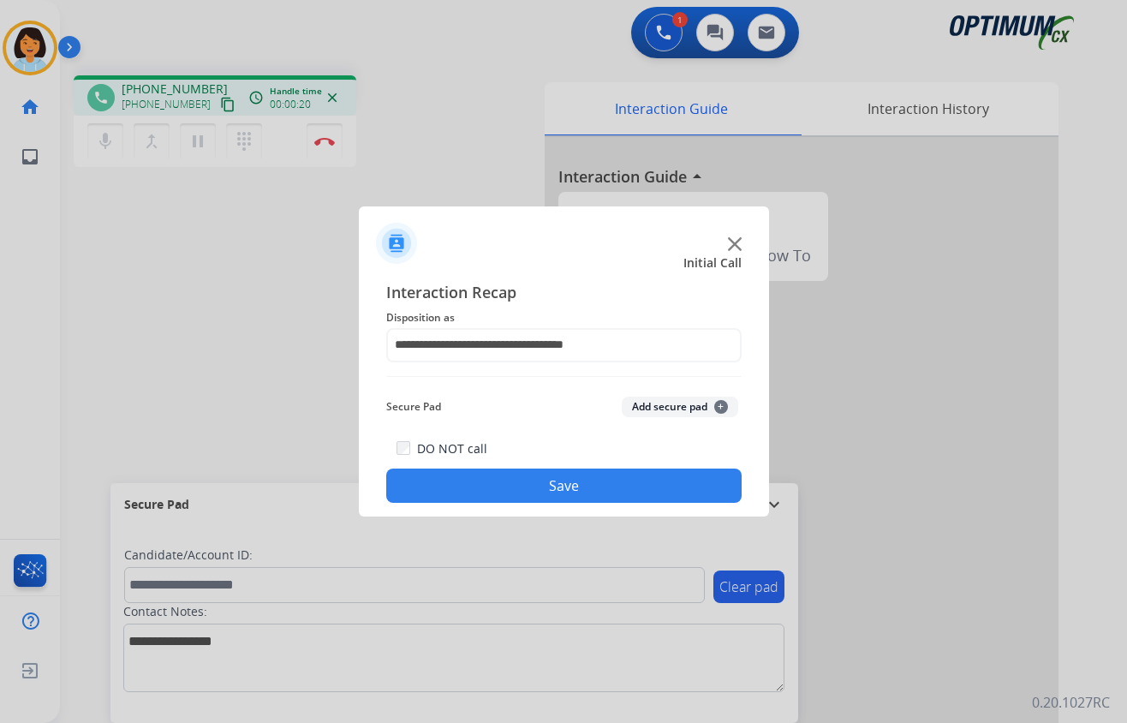
click at [516, 478] on button "Save" at bounding box center [563, 485] width 355 height 34
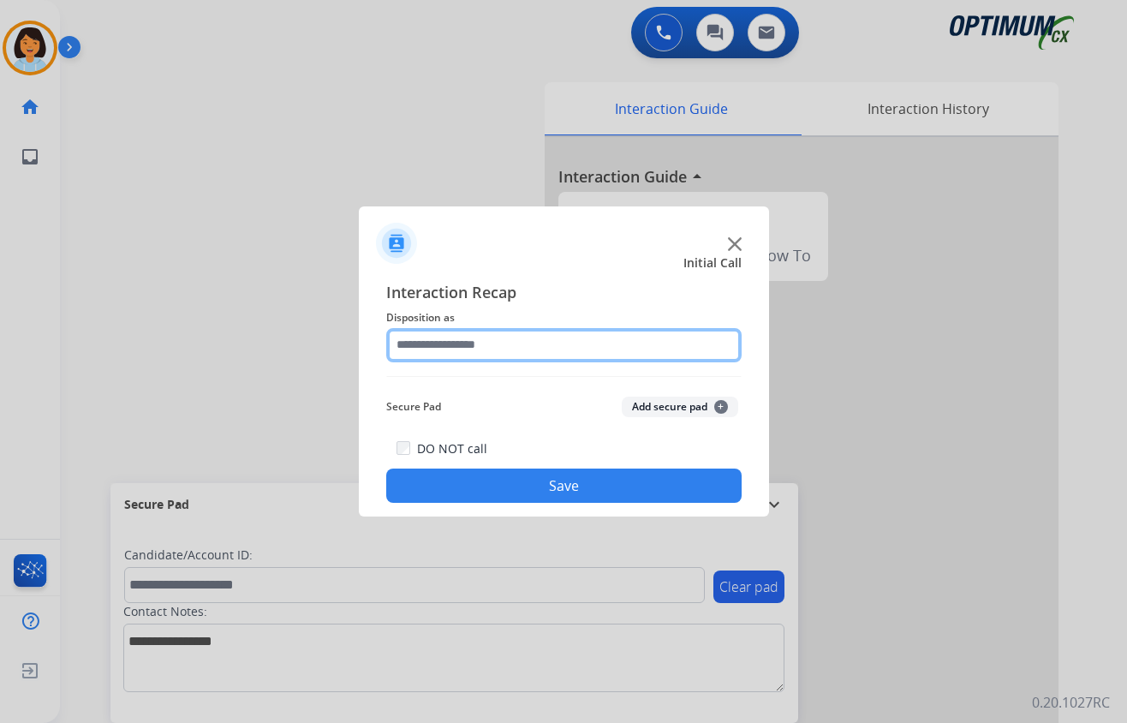
click at [611, 349] on input "text" at bounding box center [563, 345] width 355 height 34
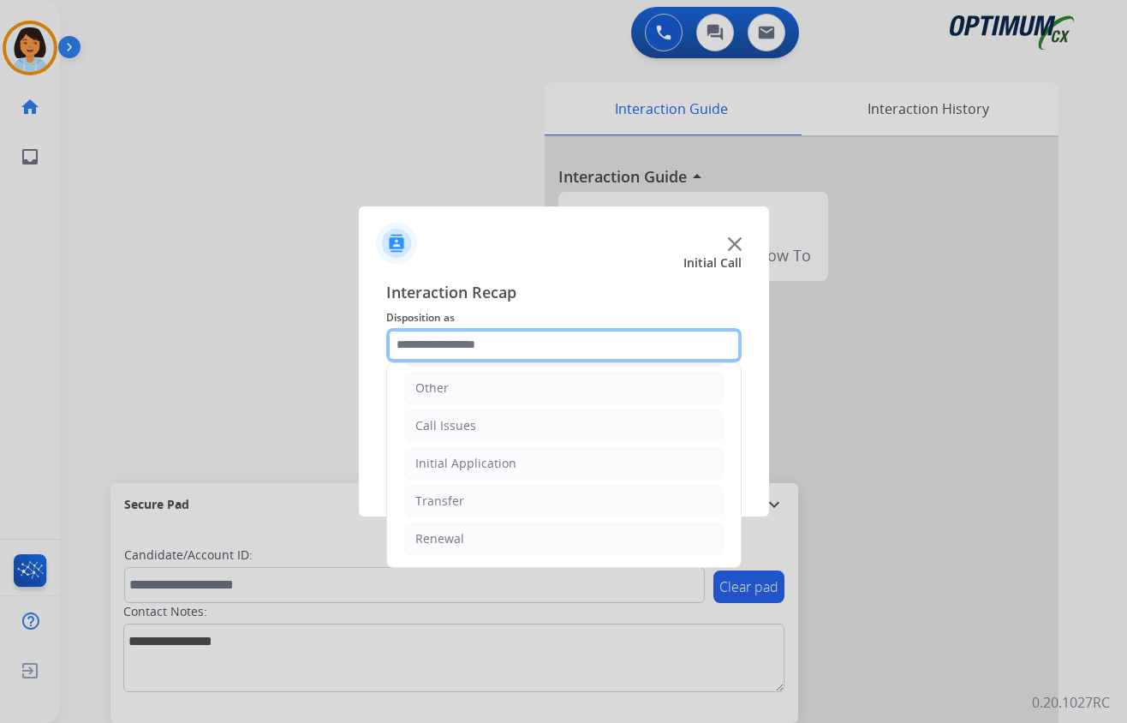
scroll to position [121, 0]
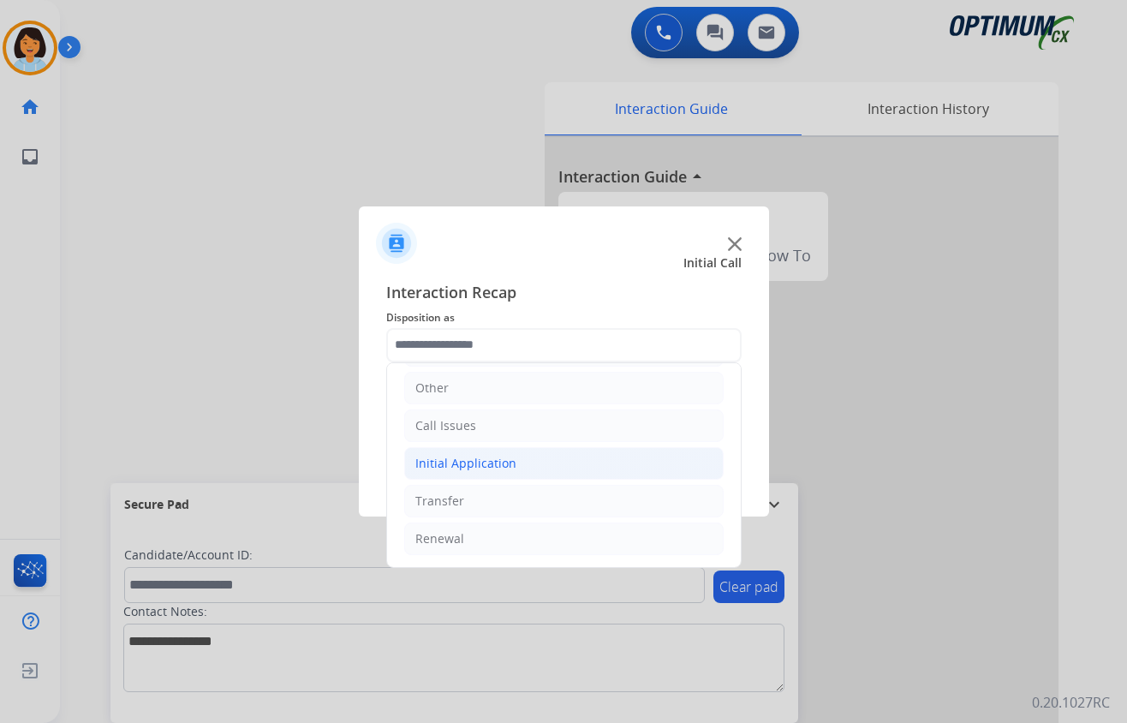
click at [484, 464] on div "Initial Application" at bounding box center [465, 463] width 101 height 17
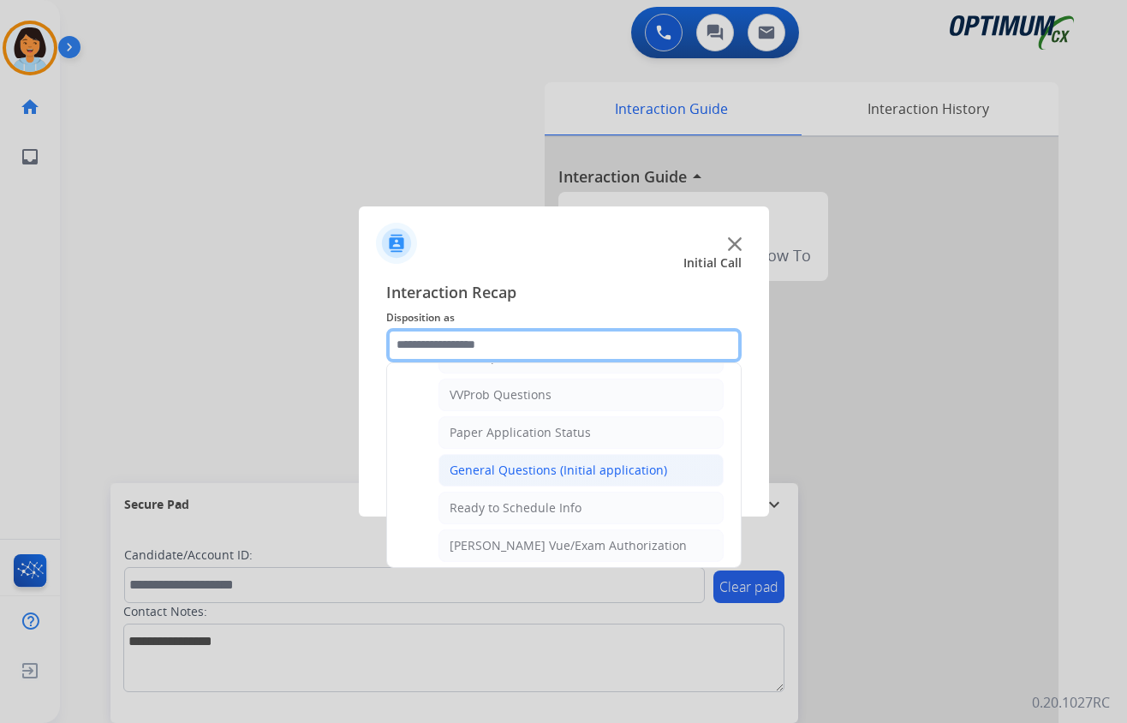
scroll to position [920, 0]
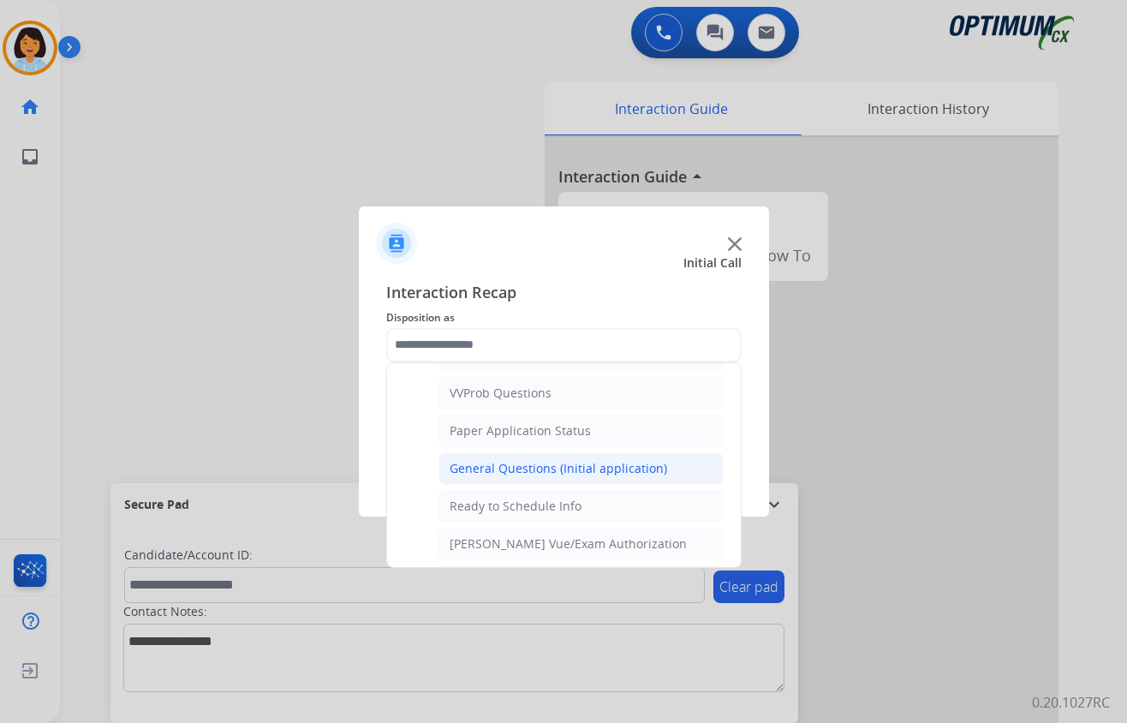
click at [504, 477] on div "General Questions (Initial application)" at bounding box center [559, 468] width 218 height 17
type input "**********"
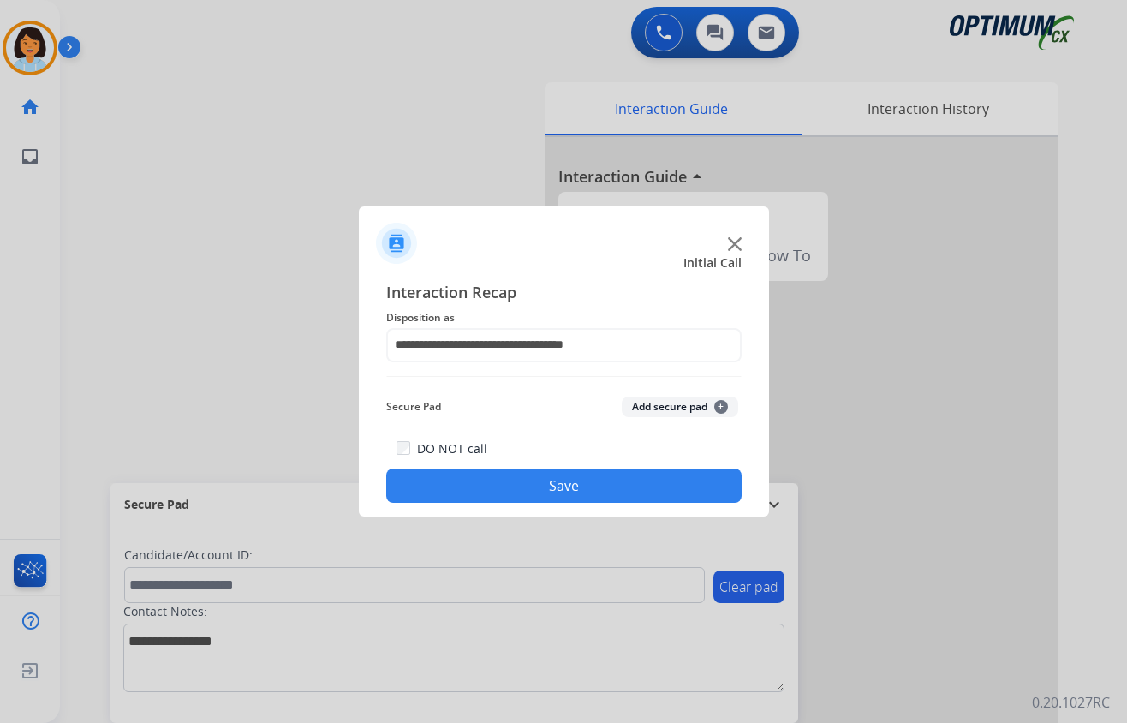
drag, startPoint x: 534, startPoint y: 477, endPoint x: 526, endPoint y: 480, distance: 9.2
click at [532, 480] on button "Save" at bounding box center [563, 485] width 355 height 34
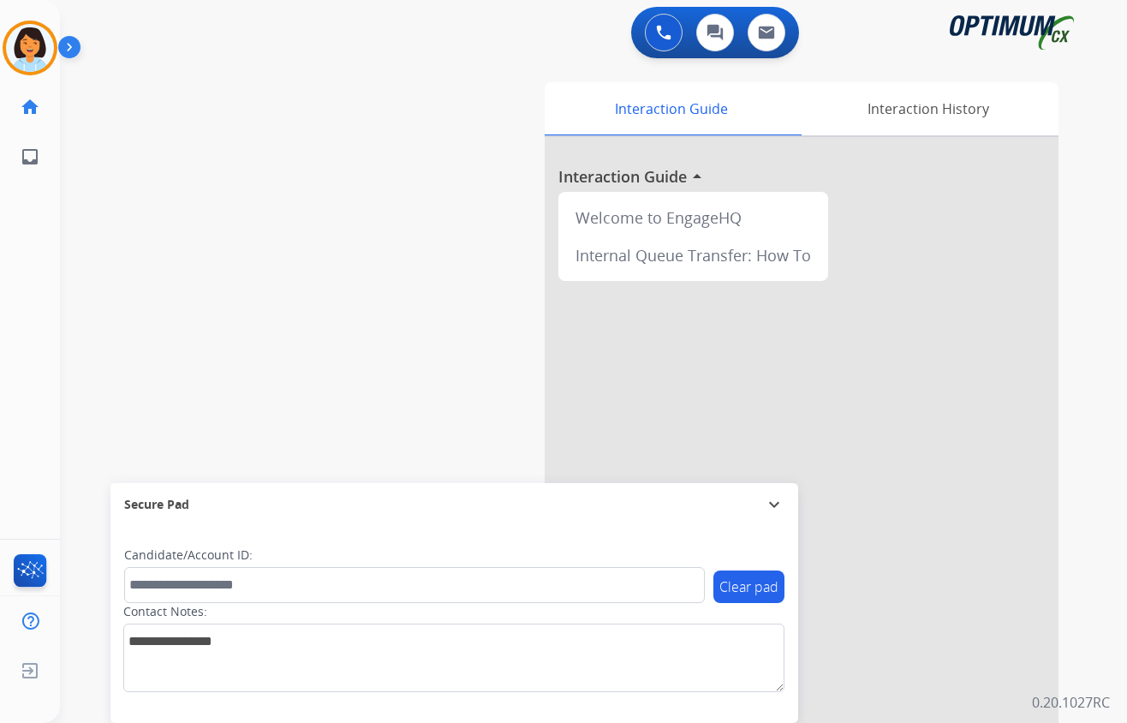
click at [66, 171] on div "swap_horiz Break voice bridge close_fullscreen Connect 3-Way Call merge_type Se…" at bounding box center [573, 419] width 1026 height 714
click at [28, 41] on img at bounding box center [30, 48] width 48 height 48
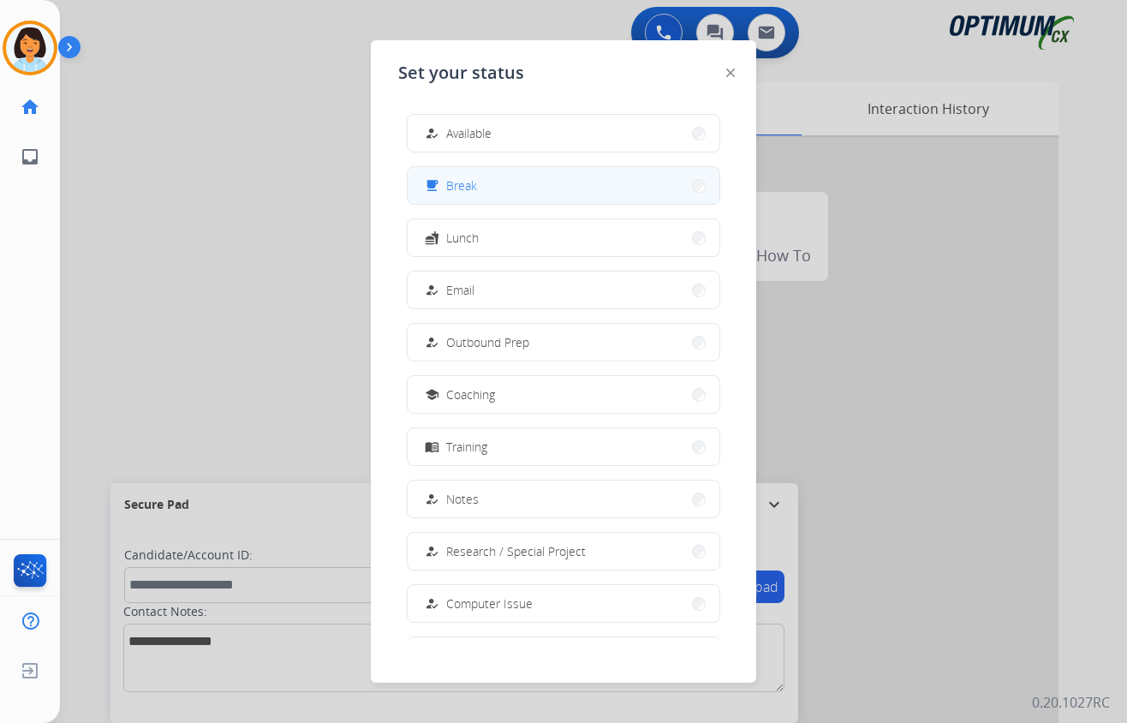
click at [591, 185] on button "free_breakfast Break" at bounding box center [564, 185] width 312 height 37
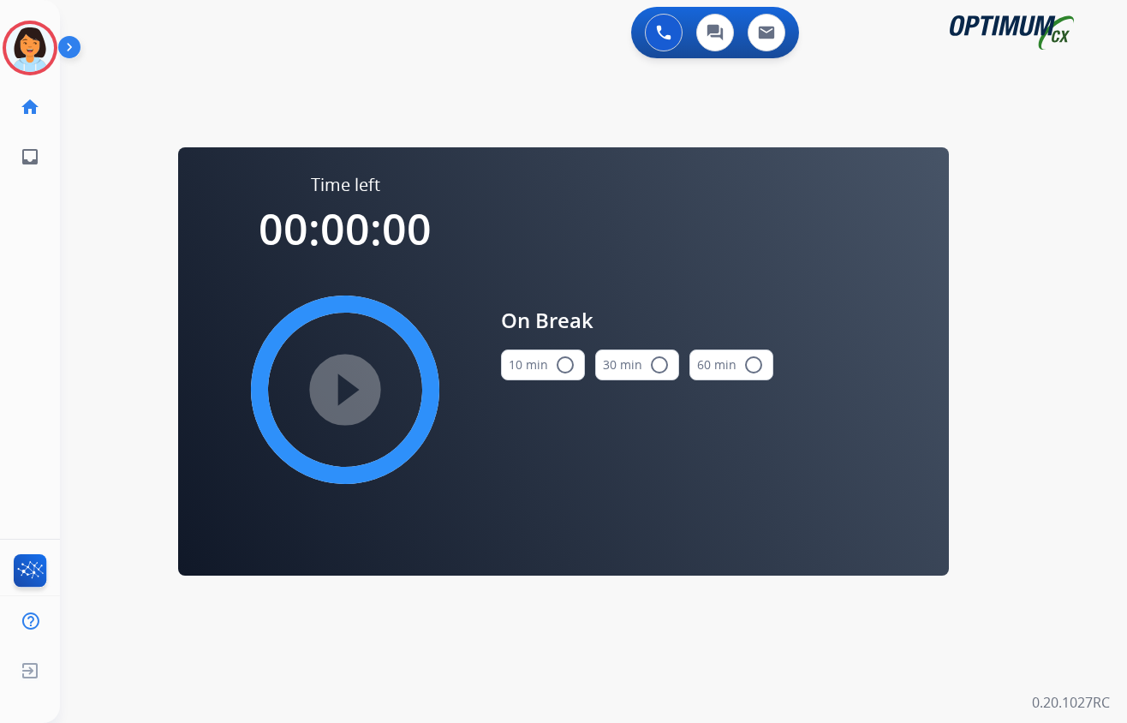
click at [576, 372] on button "10 min radio_button_unchecked" at bounding box center [543, 364] width 84 height 31
click at [343, 391] on mat-icon "play_circle_filled" at bounding box center [345, 389] width 21 height 21
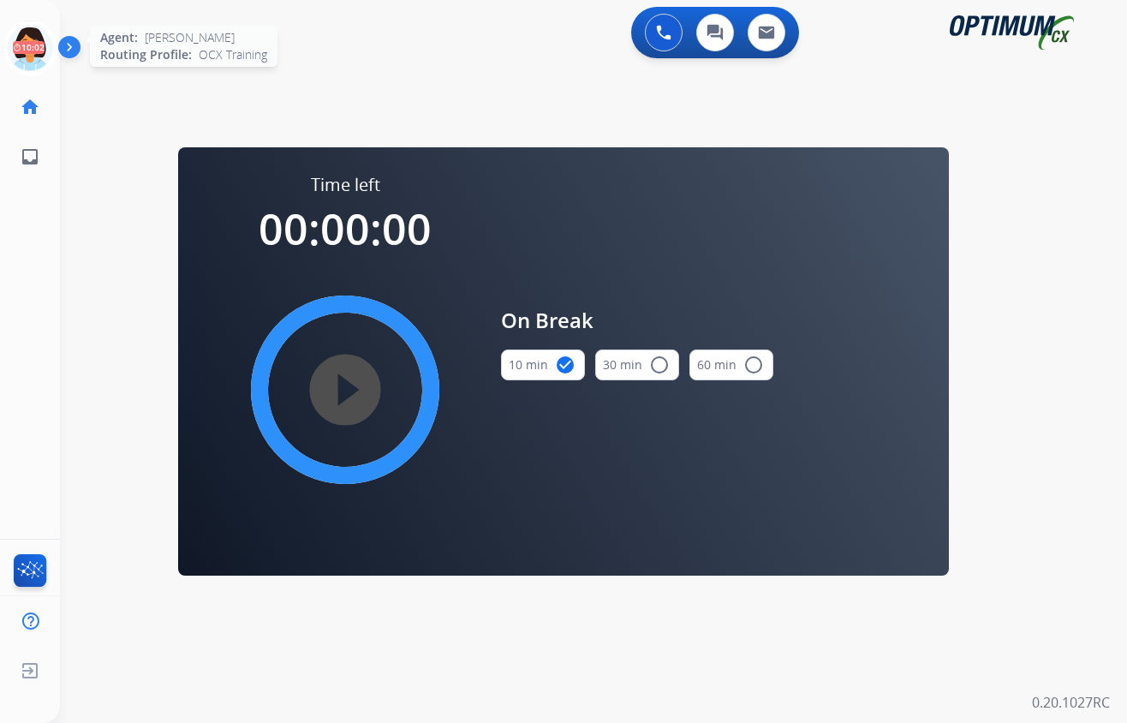
click at [35, 46] on icon at bounding box center [31, 49] width 56 height 56
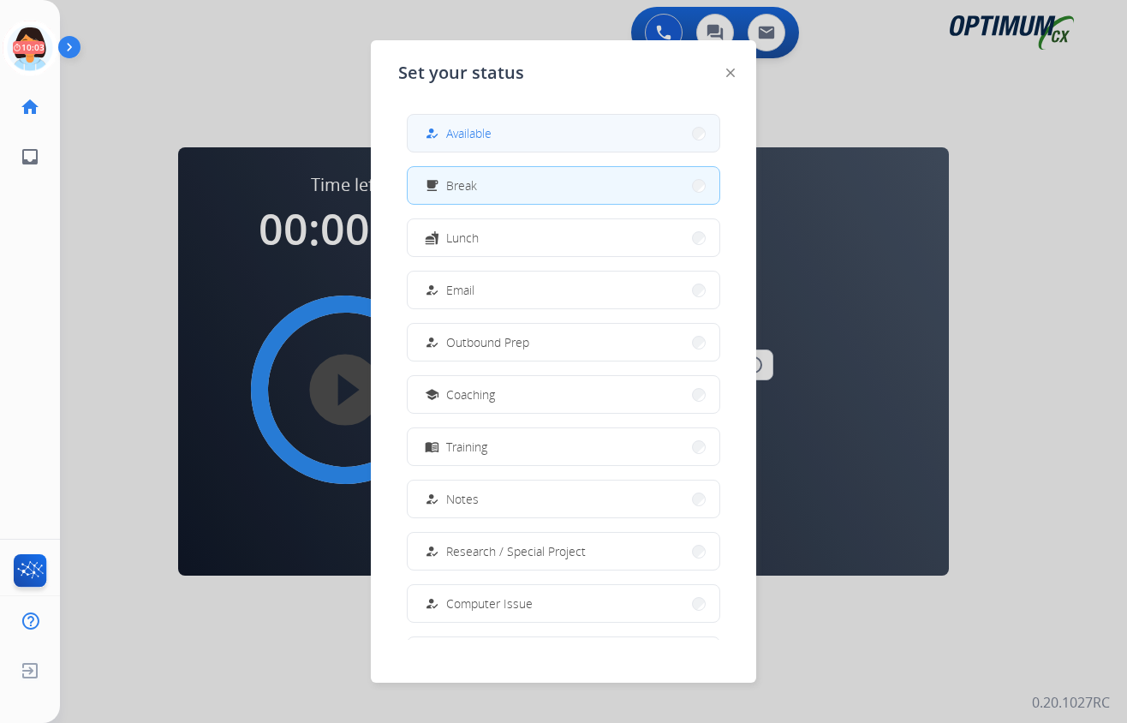
click at [614, 124] on button "how_to_reg Available" at bounding box center [564, 133] width 312 height 37
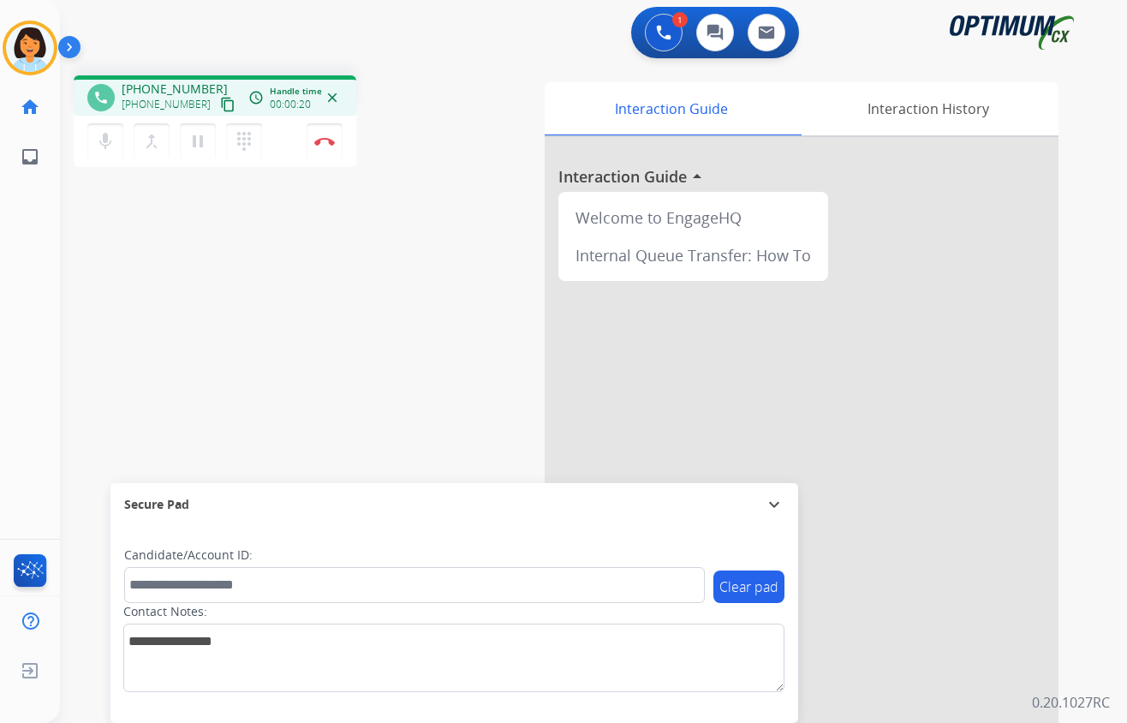
drag, startPoint x: 203, startPoint y: 332, endPoint x: 200, endPoint y: 320, distance: 12.3
click at [203, 332] on div "phone [PHONE_NUMBER] [PHONE_NUMBER] content_copy access_time Call metrics Queue…" at bounding box center [573, 419] width 1026 height 714
click at [220, 100] on mat-icon "content_copy" at bounding box center [227, 104] width 15 height 15
click at [327, 144] on img at bounding box center [324, 141] width 21 height 9
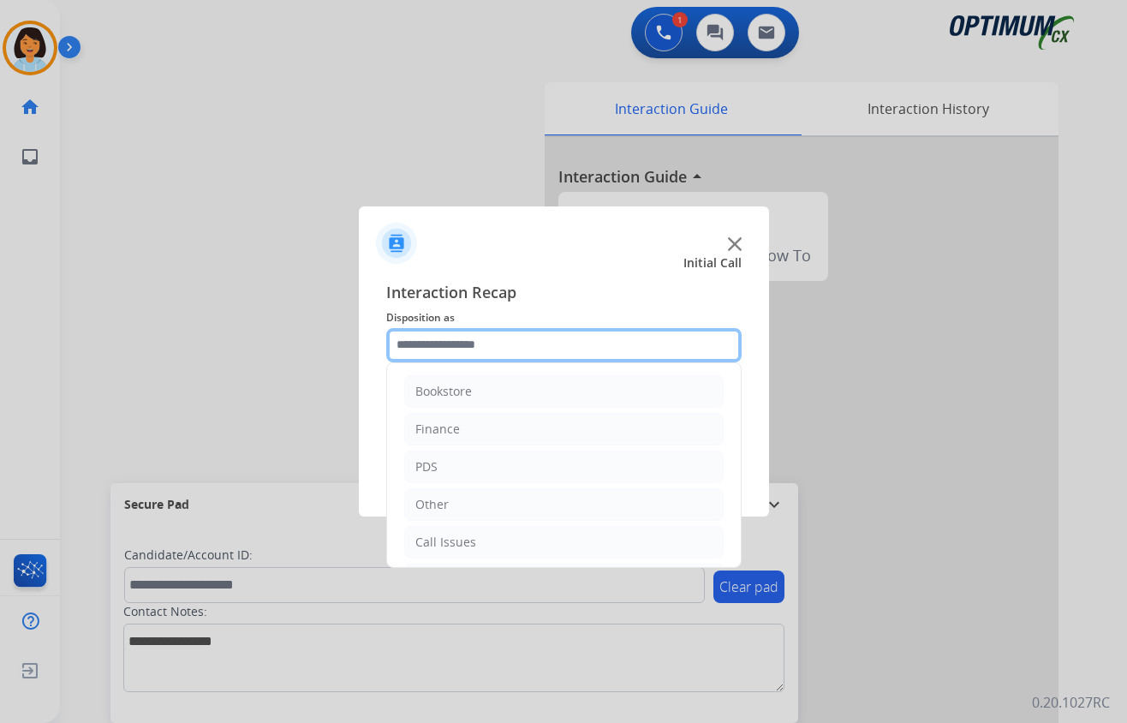
click at [480, 347] on input "text" at bounding box center [563, 345] width 355 height 34
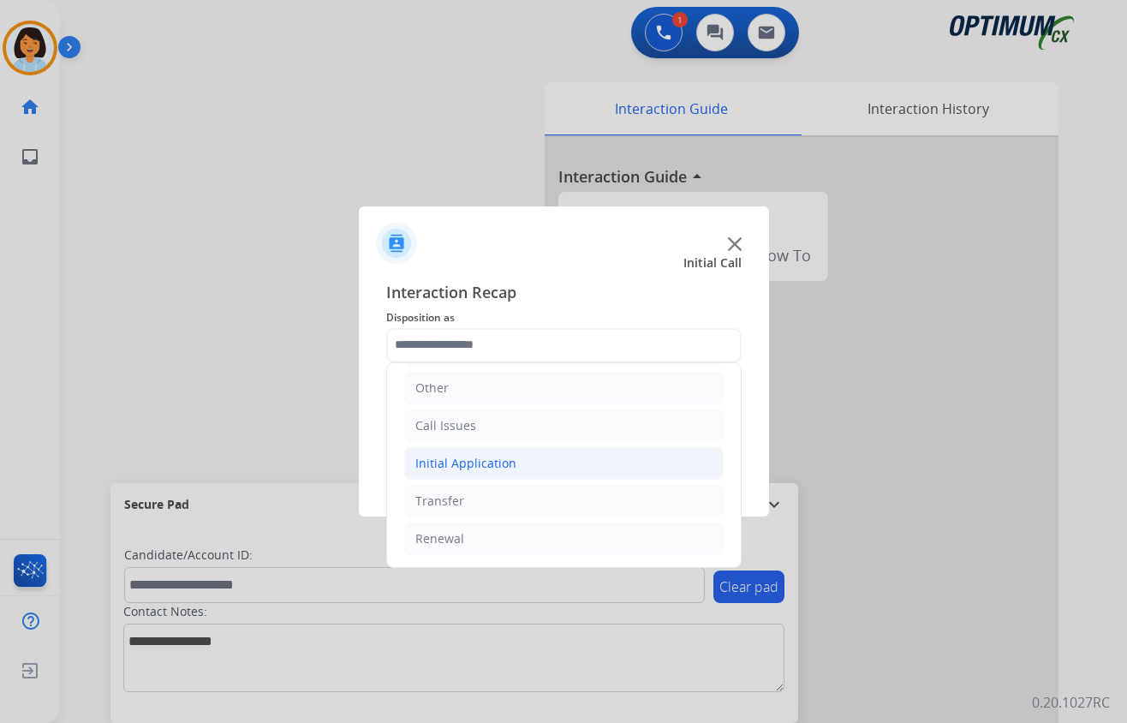
click at [498, 455] on div "Initial Application" at bounding box center [465, 463] width 101 height 17
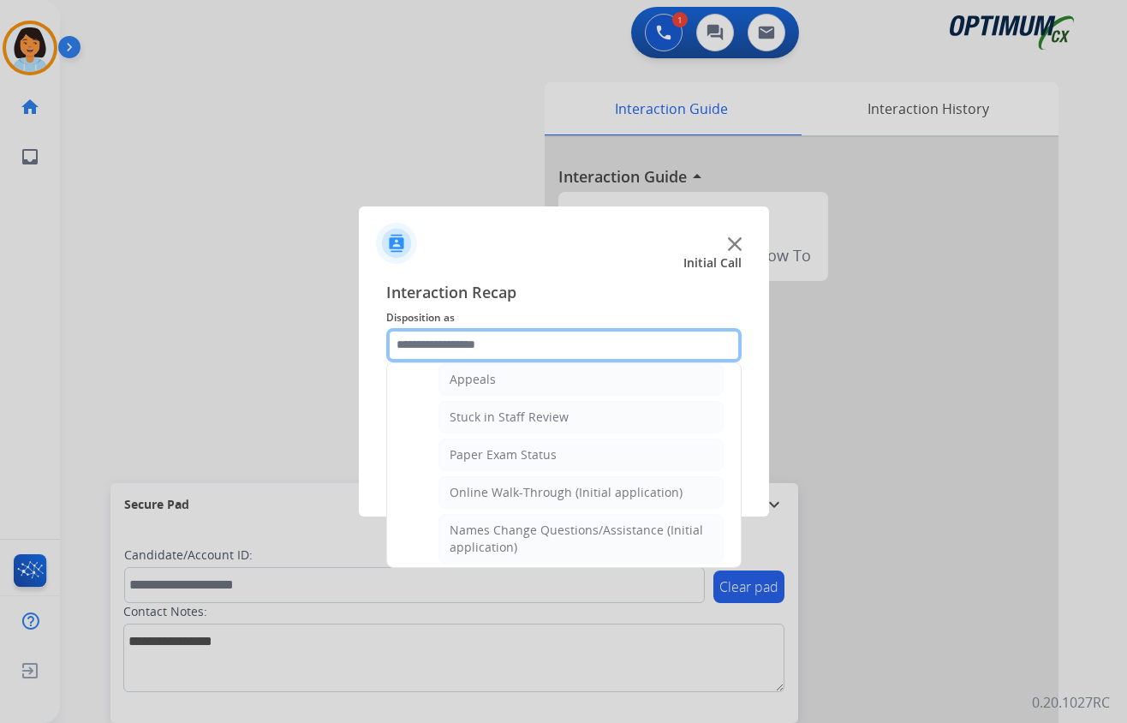
scroll to position [235, 0]
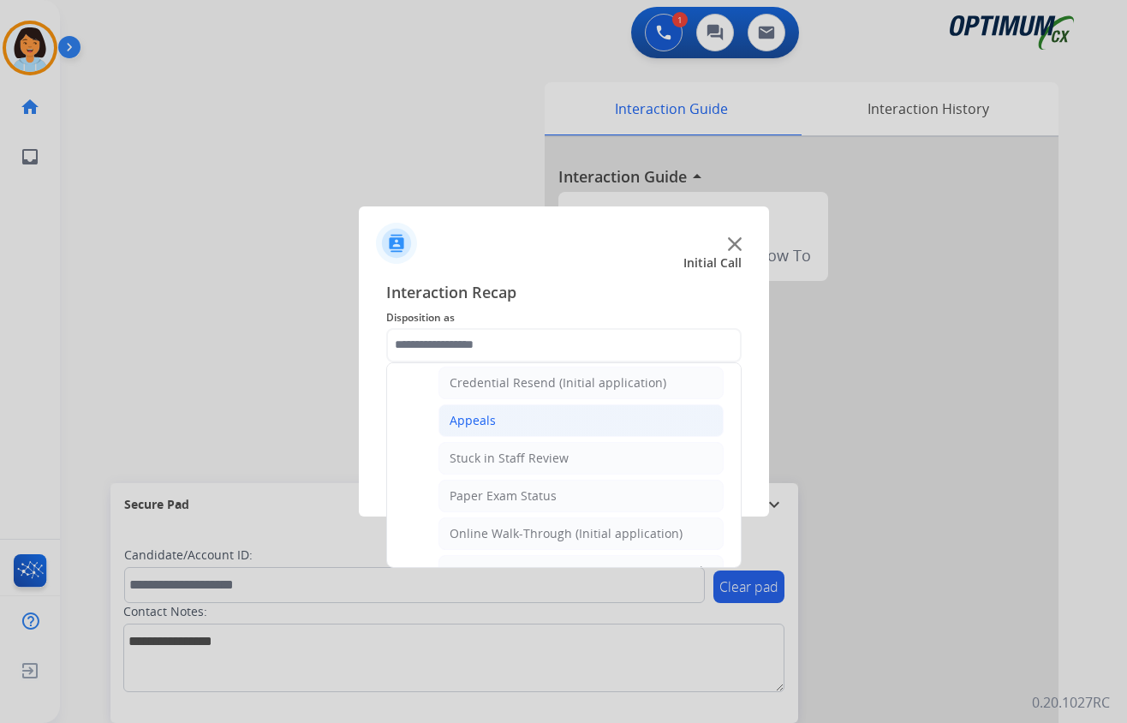
click at [480, 412] on li "Appeals" at bounding box center [581, 420] width 285 height 33
type input "*******"
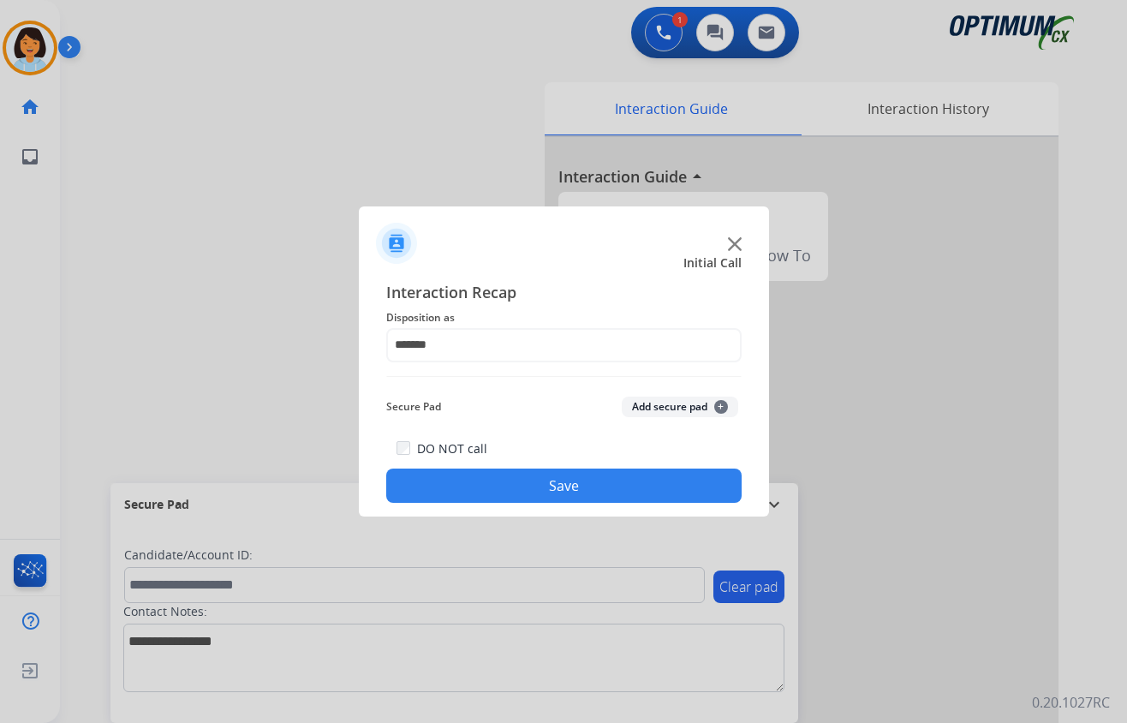
click at [490, 483] on button "Save" at bounding box center [563, 485] width 355 height 34
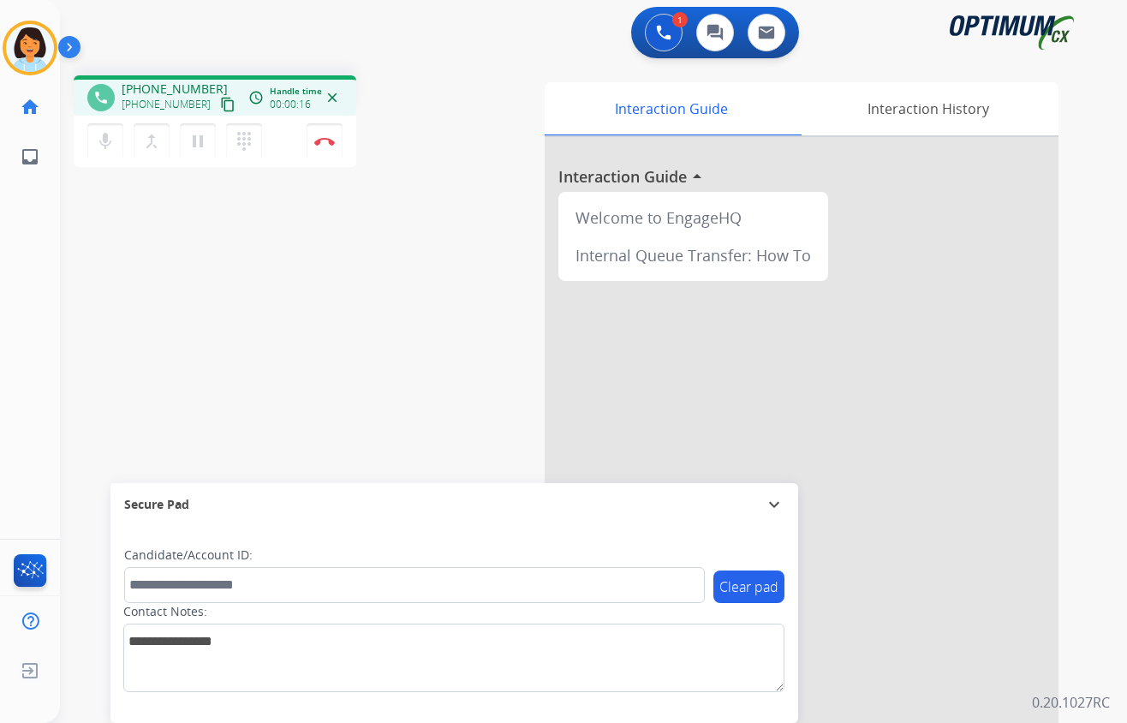
click at [492, 484] on div "phone [PHONE_NUMBER] [PHONE_NUMBER] content_copy access_time Call metrics Queue…" at bounding box center [573, 419] width 1026 height 714
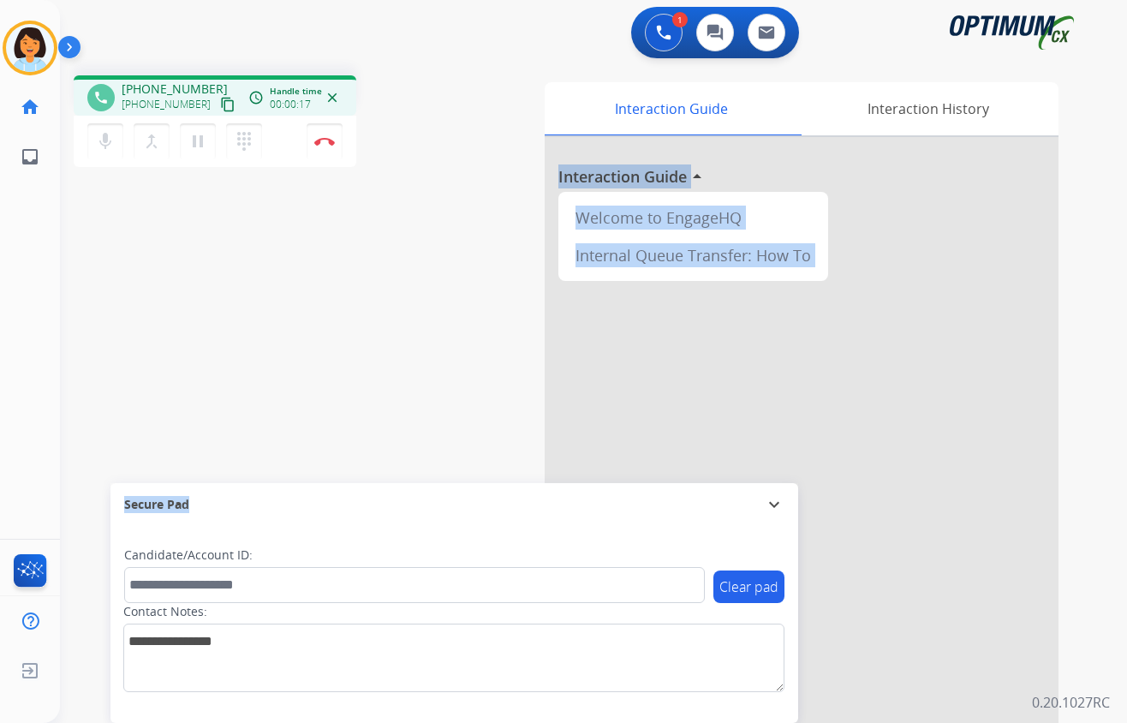
click at [220, 103] on mat-icon "content_copy" at bounding box center [227, 104] width 15 height 15
click at [325, 139] on img at bounding box center [324, 141] width 21 height 9
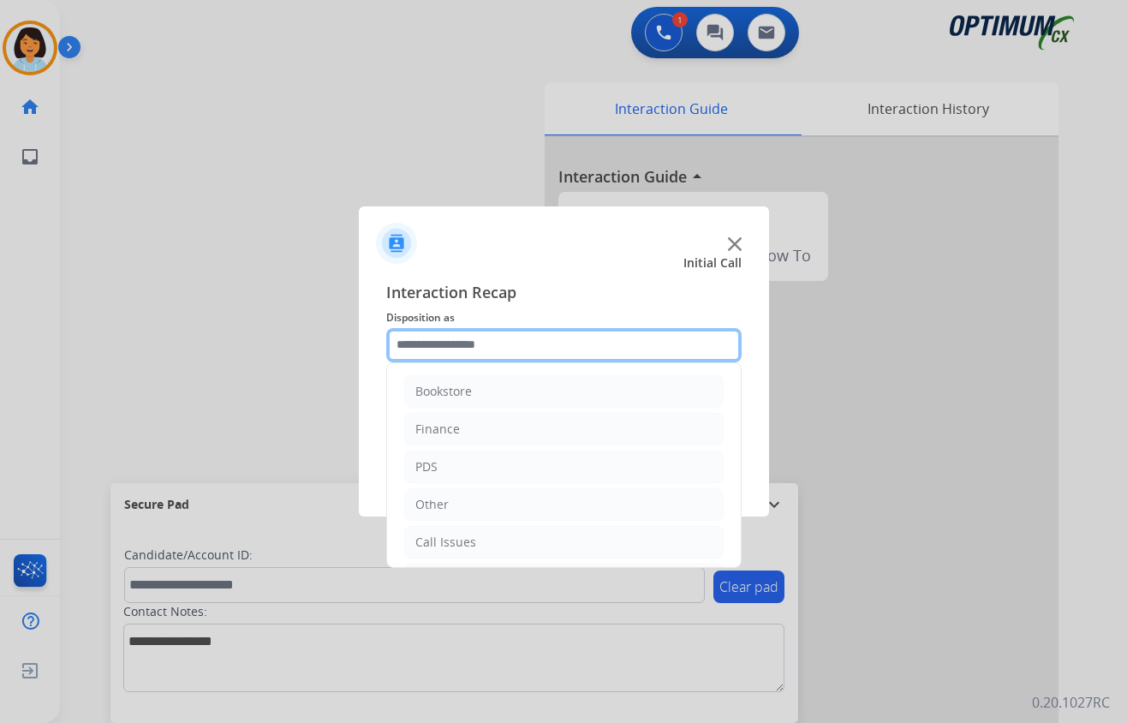
drag, startPoint x: 498, startPoint y: 344, endPoint x: 493, endPoint y: 370, distance: 26.0
click at [498, 341] on input "text" at bounding box center [563, 345] width 355 height 34
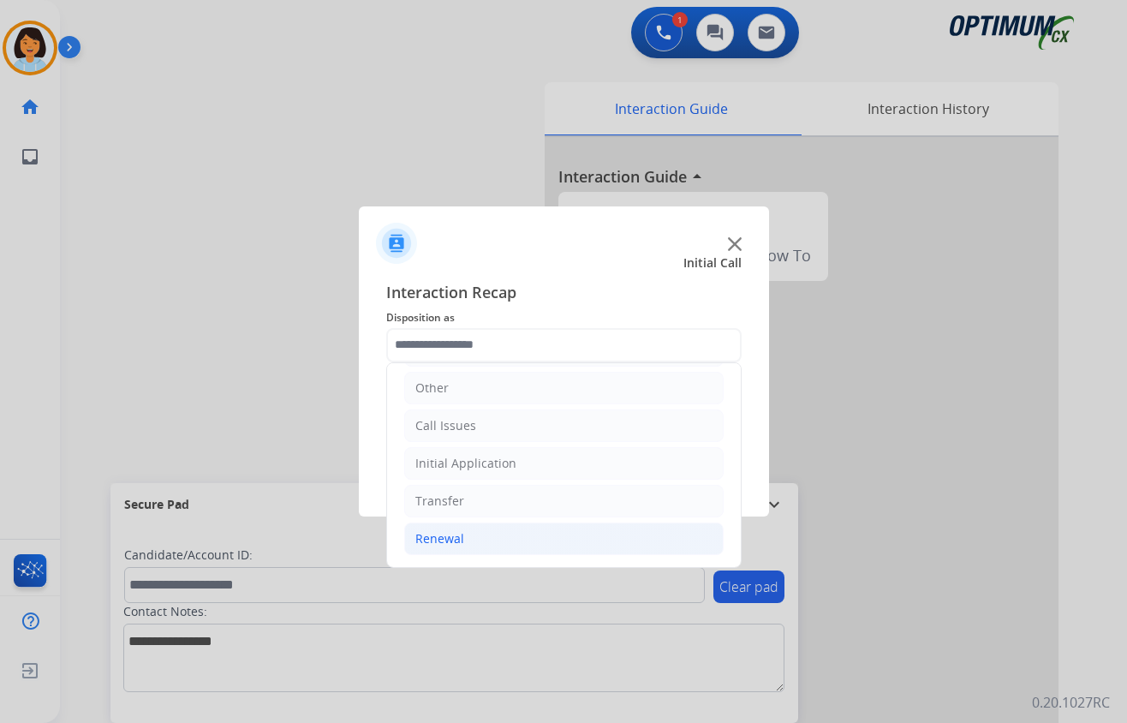
click at [457, 539] on div "Renewal" at bounding box center [439, 538] width 49 height 17
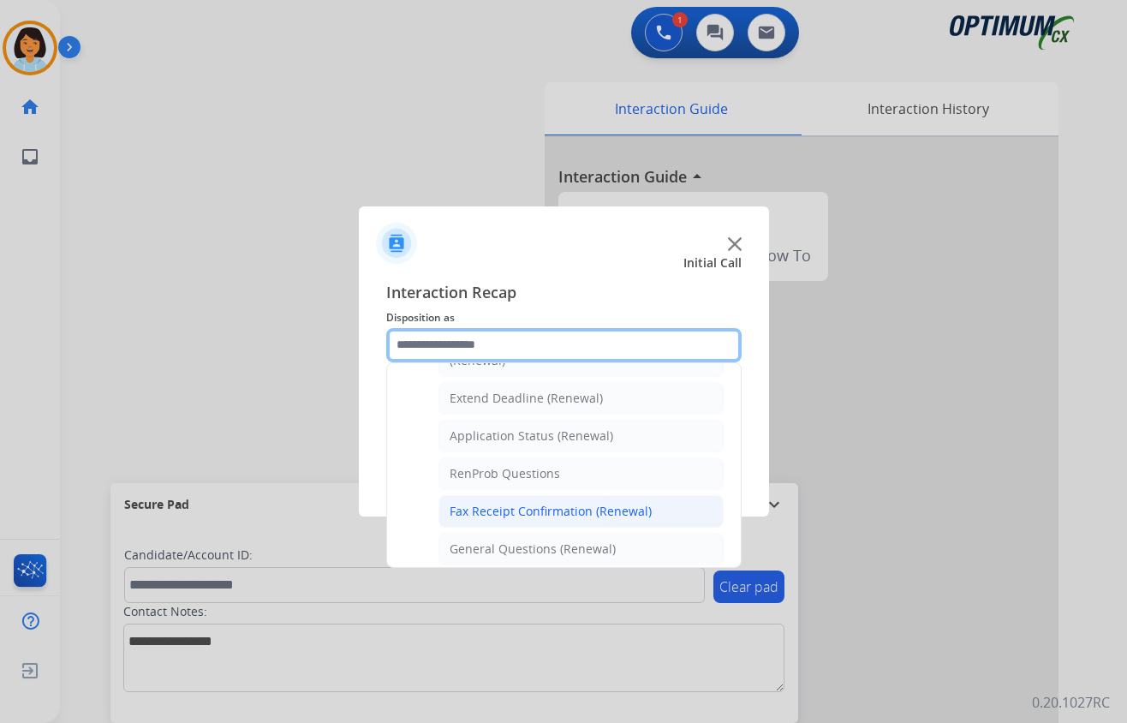
scroll to position [463, 0]
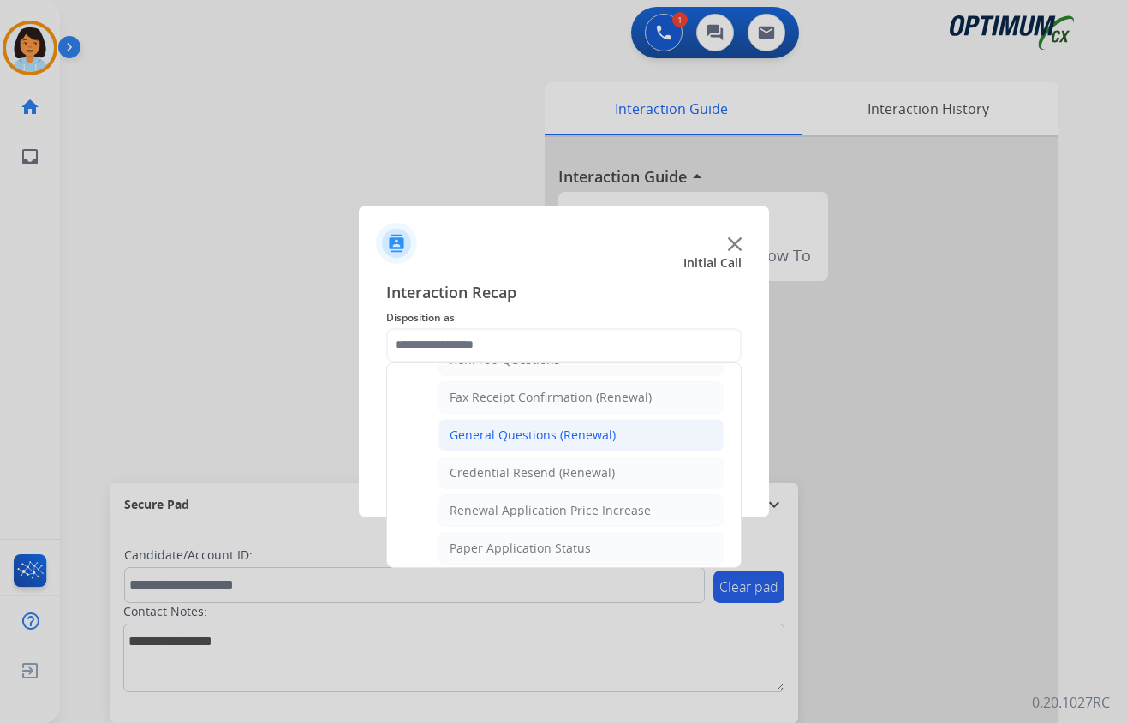
click at [487, 432] on li "General Questions (Renewal)" at bounding box center [581, 435] width 285 height 33
type input "**********"
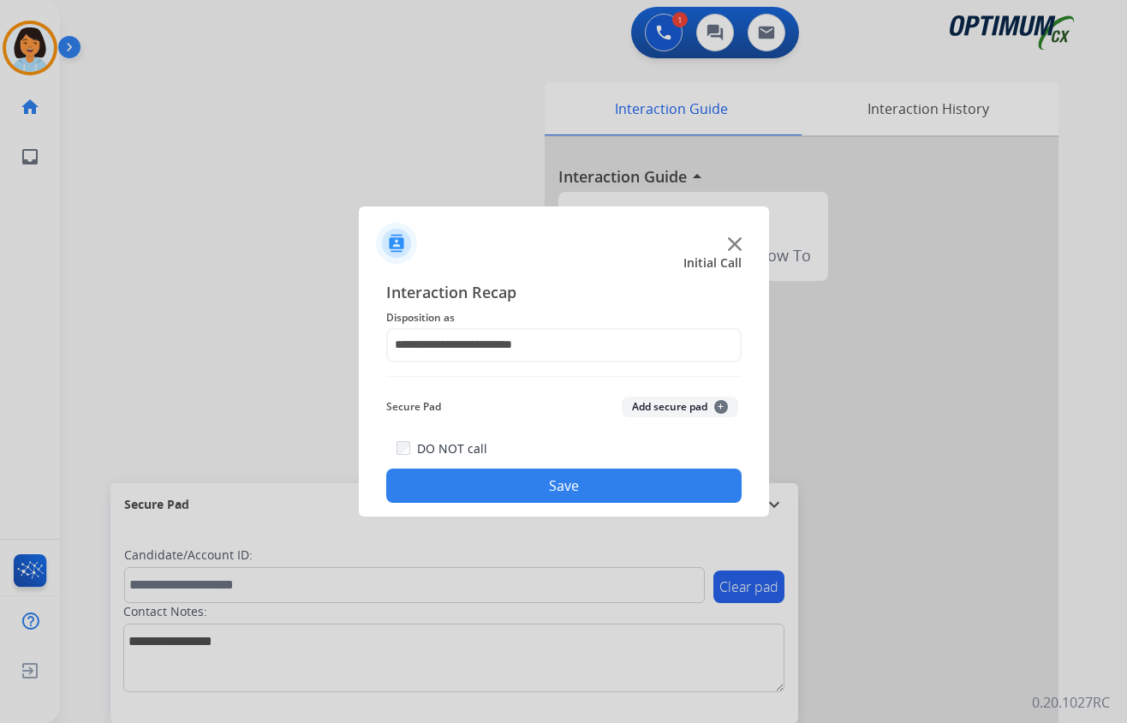
click at [468, 477] on button "Save" at bounding box center [563, 485] width 355 height 34
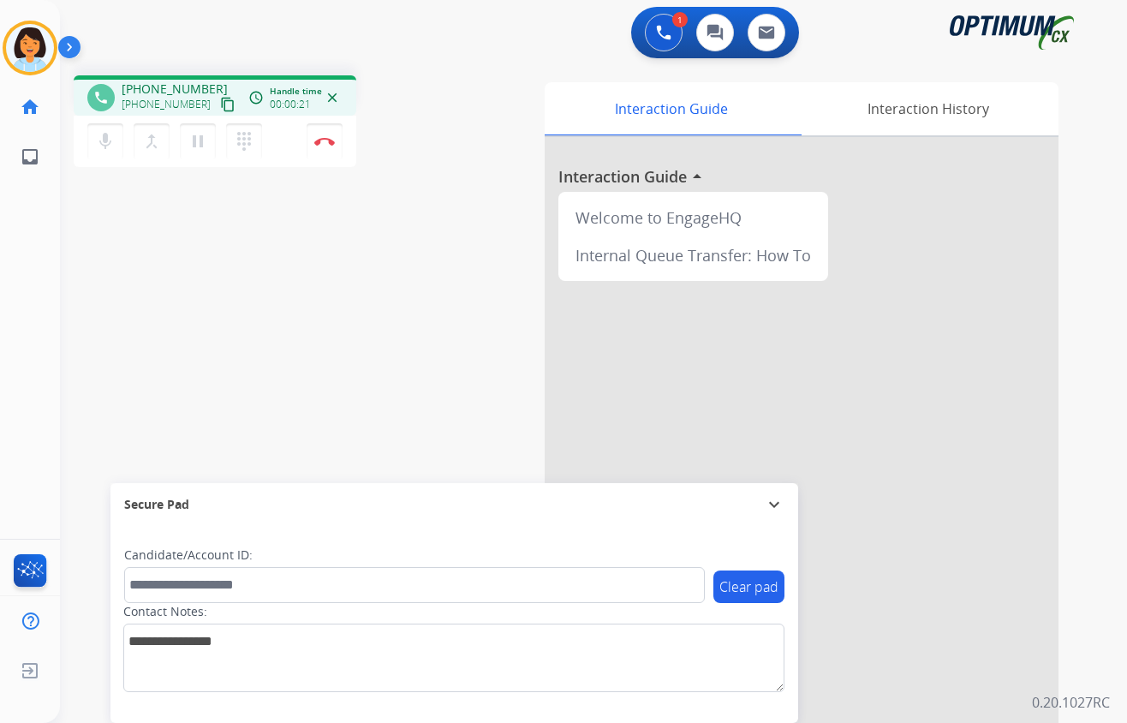
click at [220, 104] on mat-icon "content_copy" at bounding box center [227, 104] width 15 height 15
click at [319, 144] on img at bounding box center [324, 141] width 21 height 9
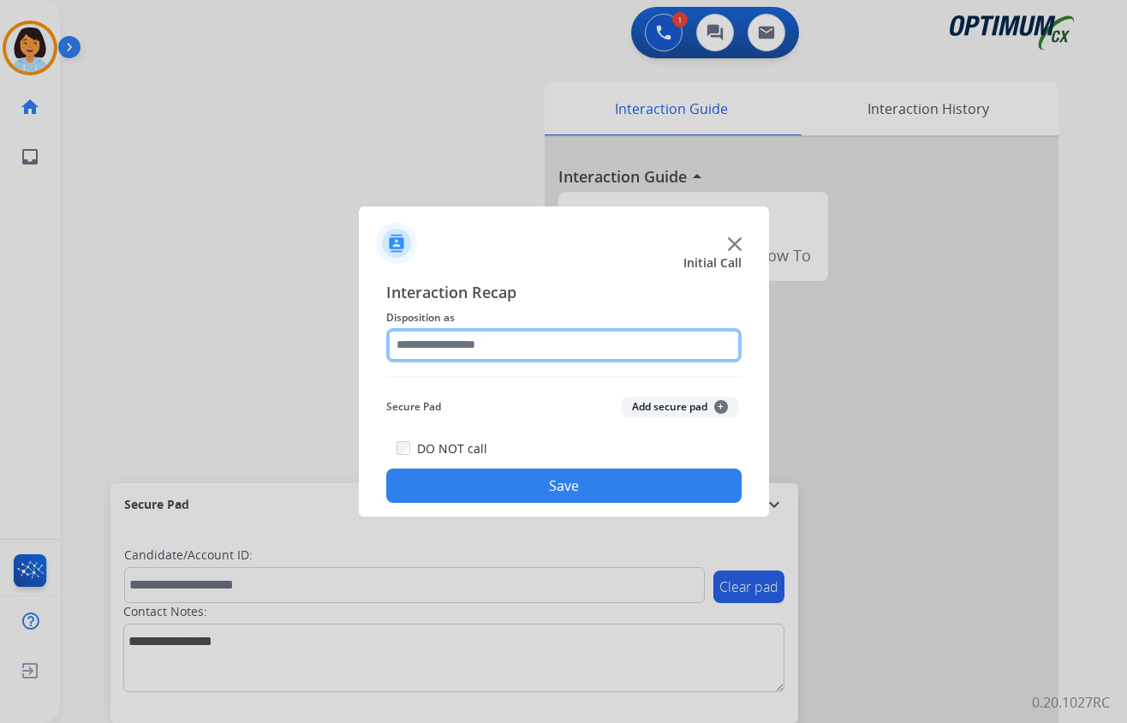
click at [579, 351] on input "text" at bounding box center [563, 345] width 355 height 34
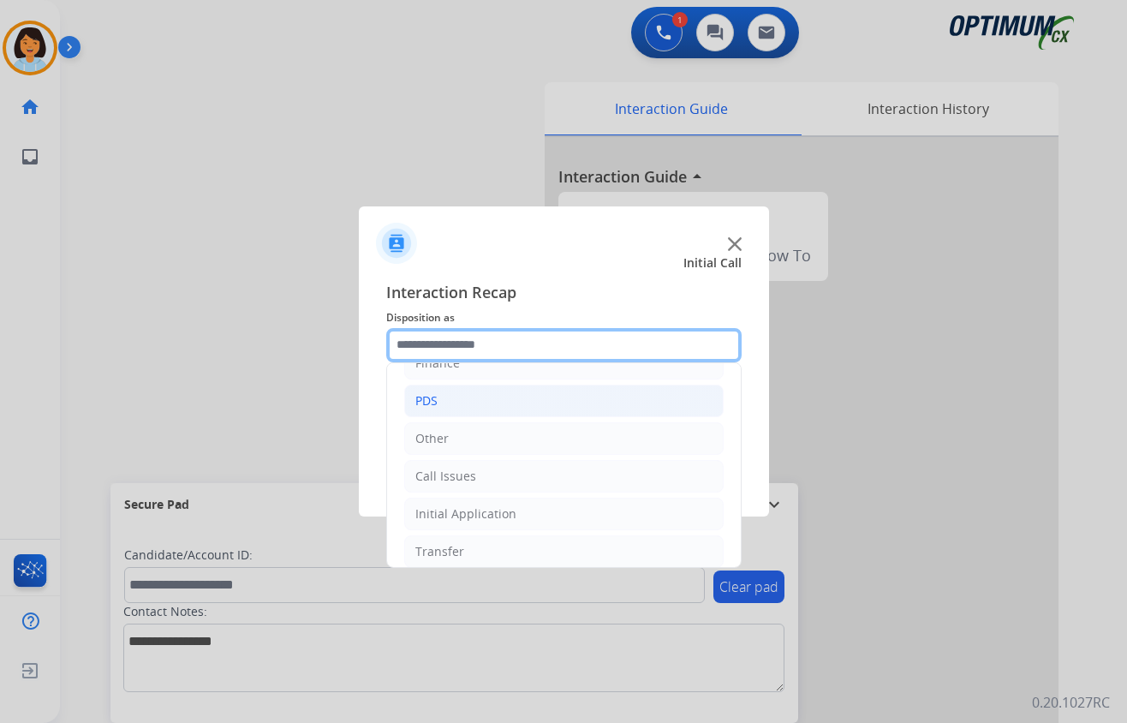
scroll to position [121, 0]
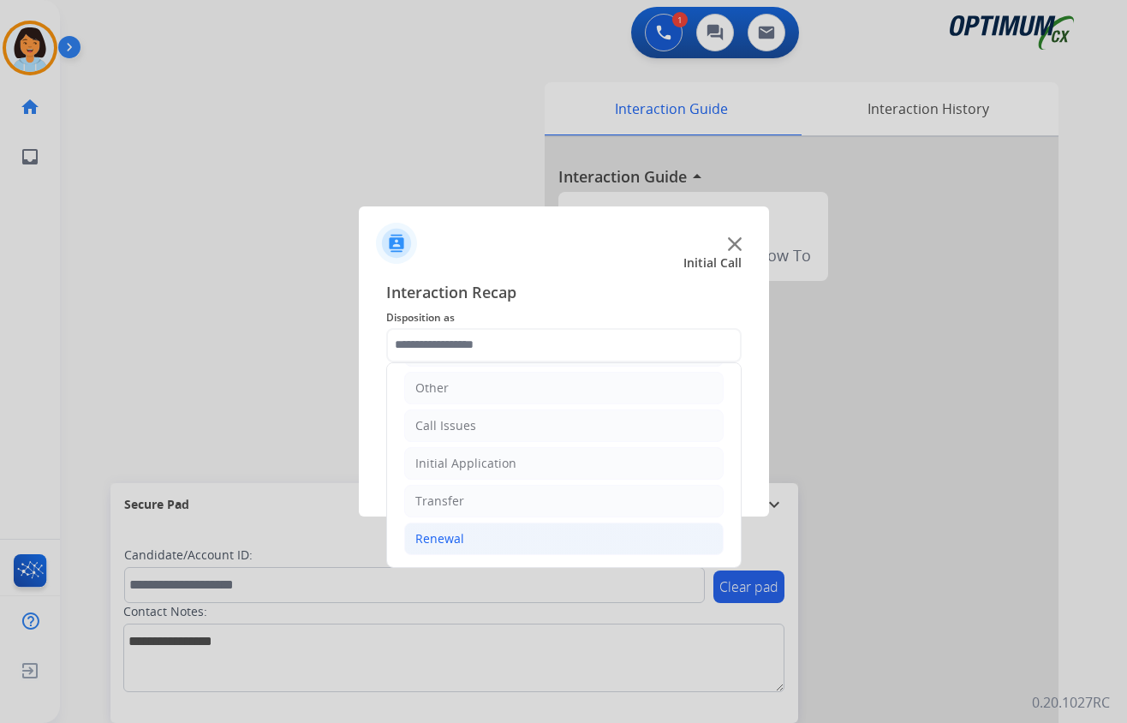
click at [468, 528] on li "Renewal" at bounding box center [563, 538] width 319 height 33
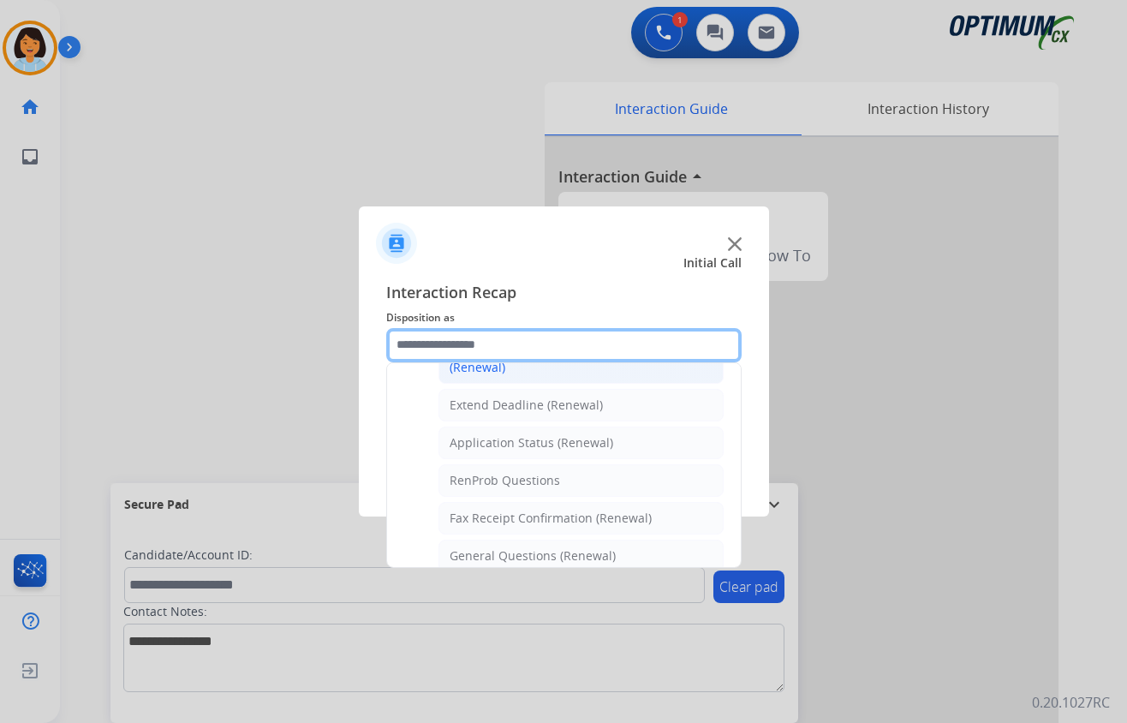
scroll to position [456, 0]
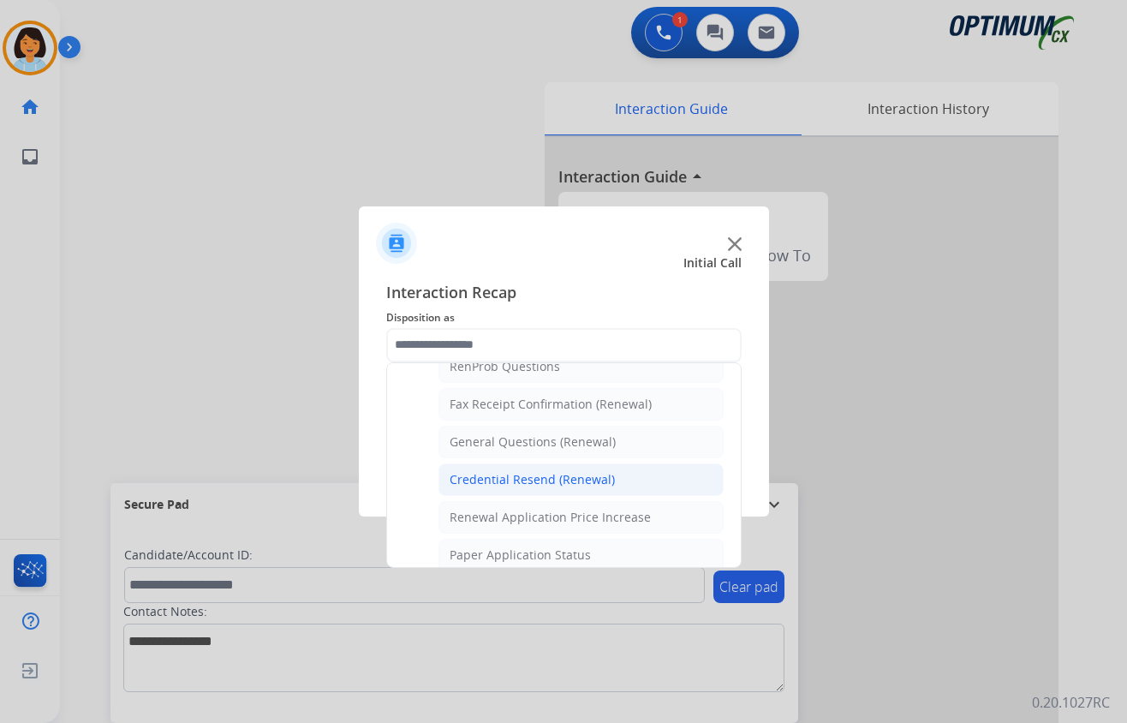
click at [522, 480] on div "Credential Resend (Renewal)" at bounding box center [532, 479] width 165 height 17
type input "**********"
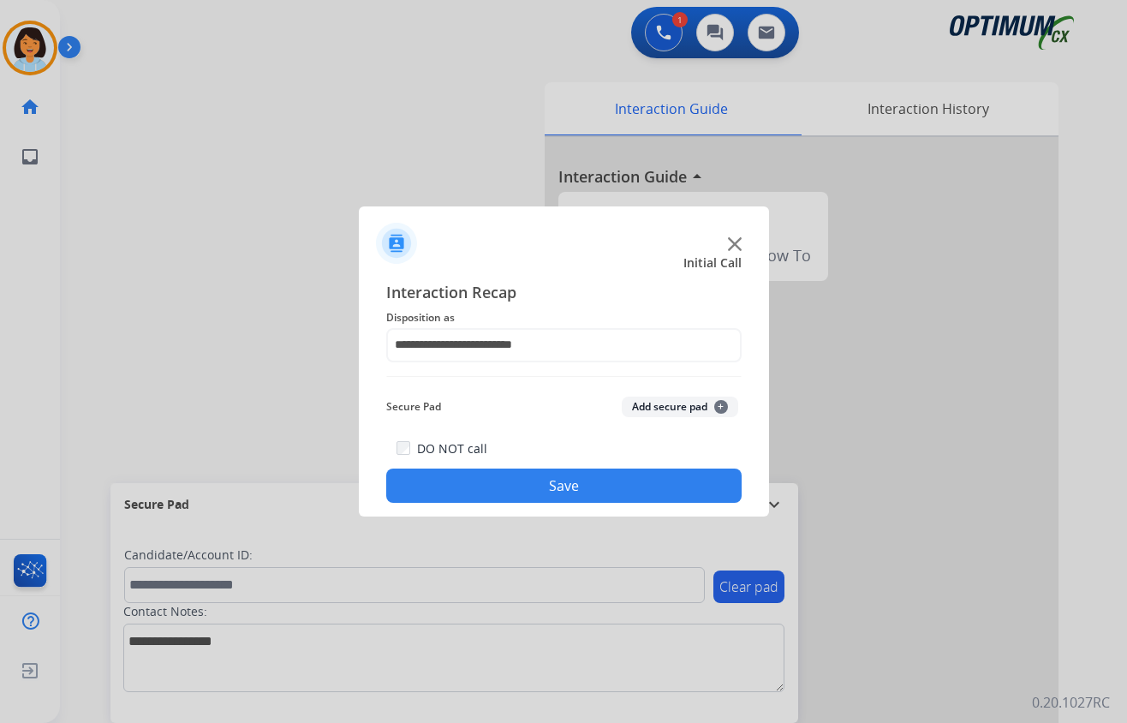
click at [522, 497] on button "Save" at bounding box center [563, 485] width 355 height 34
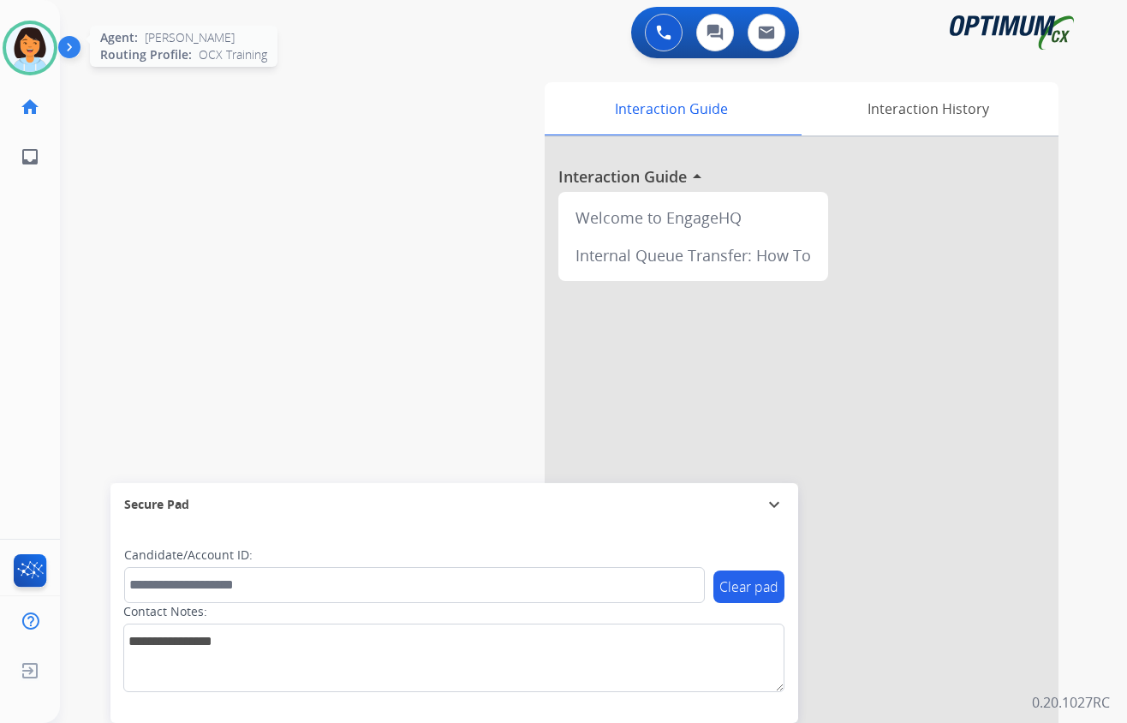
click at [50, 53] on img at bounding box center [30, 48] width 48 height 48
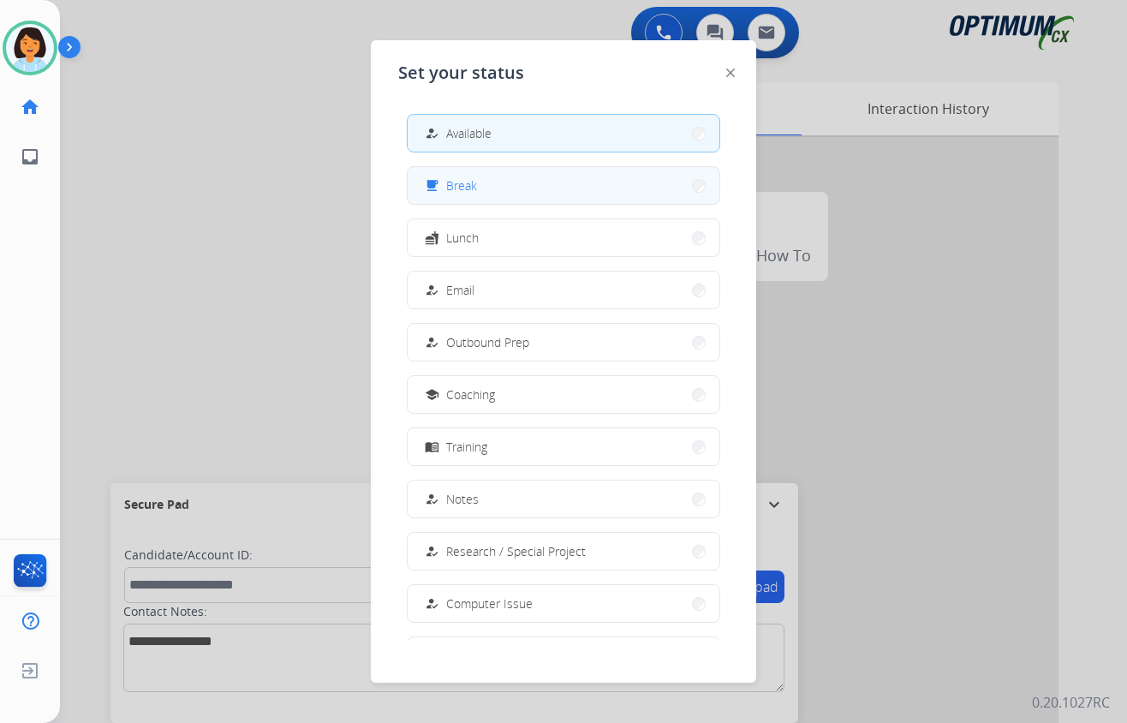
click at [533, 194] on button "free_breakfast Break" at bounding box center [564, 185] width 312 height 37
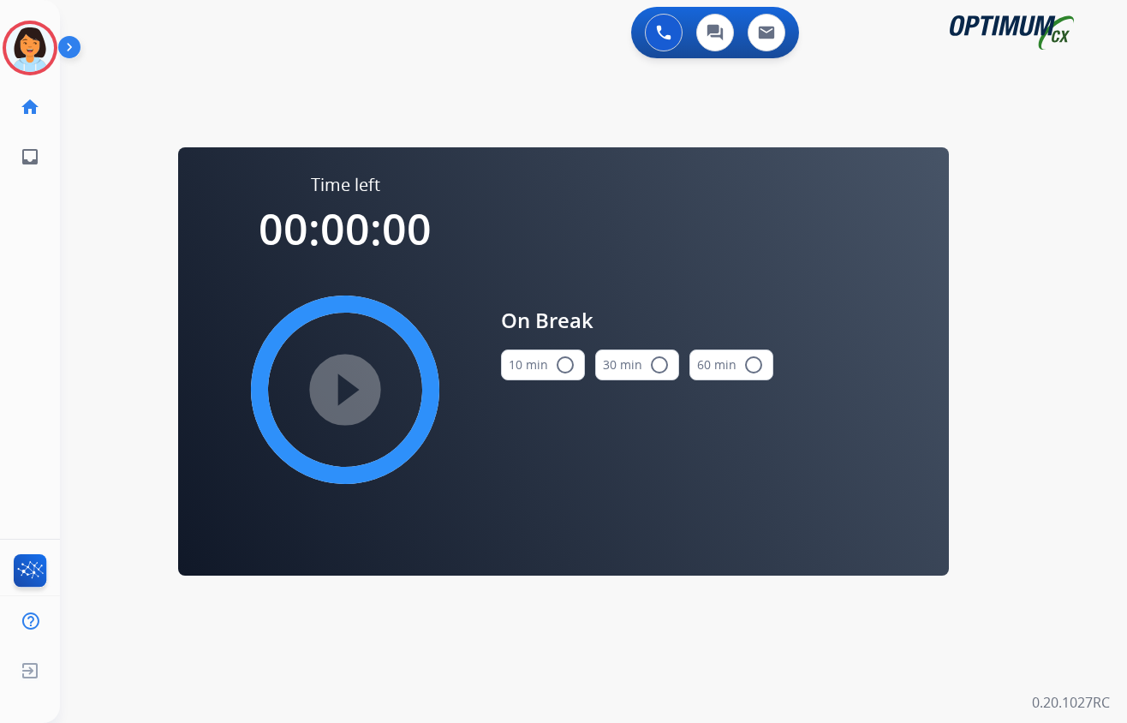
drag, startPoint x: 895, startPoint y: 236, endPoint x: 662, endPoint y: 182, distance: 239.1
click at [884, 236] on div "Time left 00:00:00 play_circle_filled On Break 10 min radio_button_unchecked 30…" at bounding box center [563, 361] width 771 height 428
click at [48, 56] on img at bounding box center [30, 48] width 48 height 48
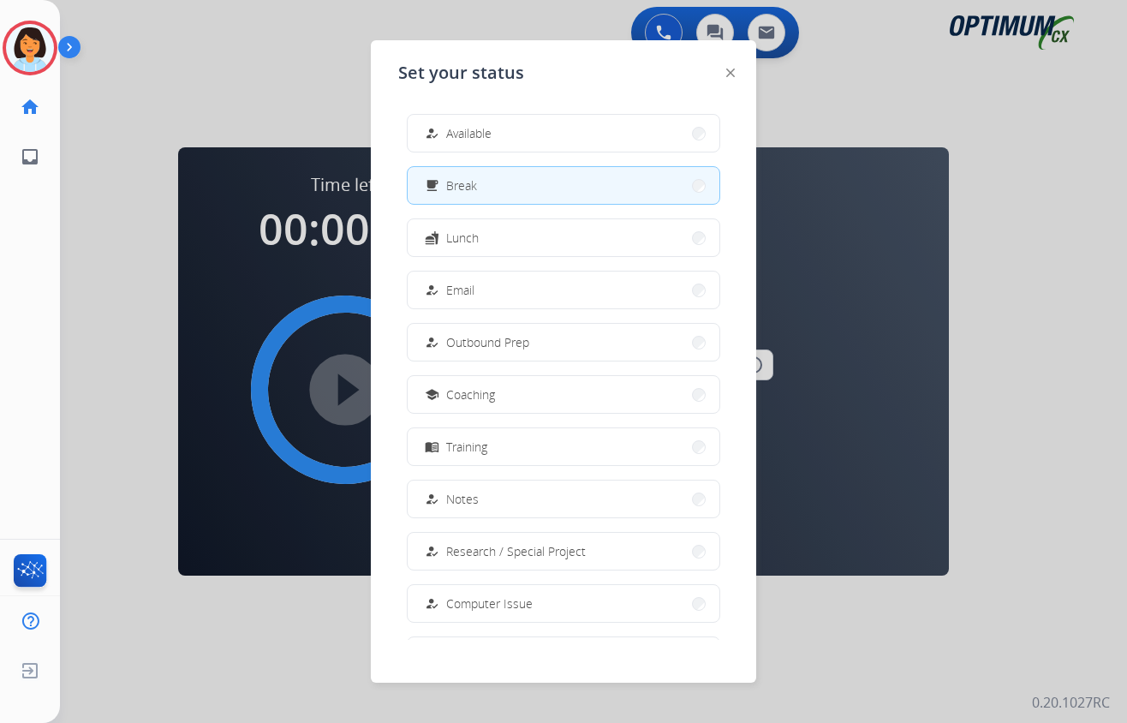
drag, startPoint x: 612, startPoint y: 142, endPoint x: 641, endPoint y: 139, distance: 30.2
click at [611, 141] on button "how_to_reg Available" at bounding box center [564, 133] width 312 height 37
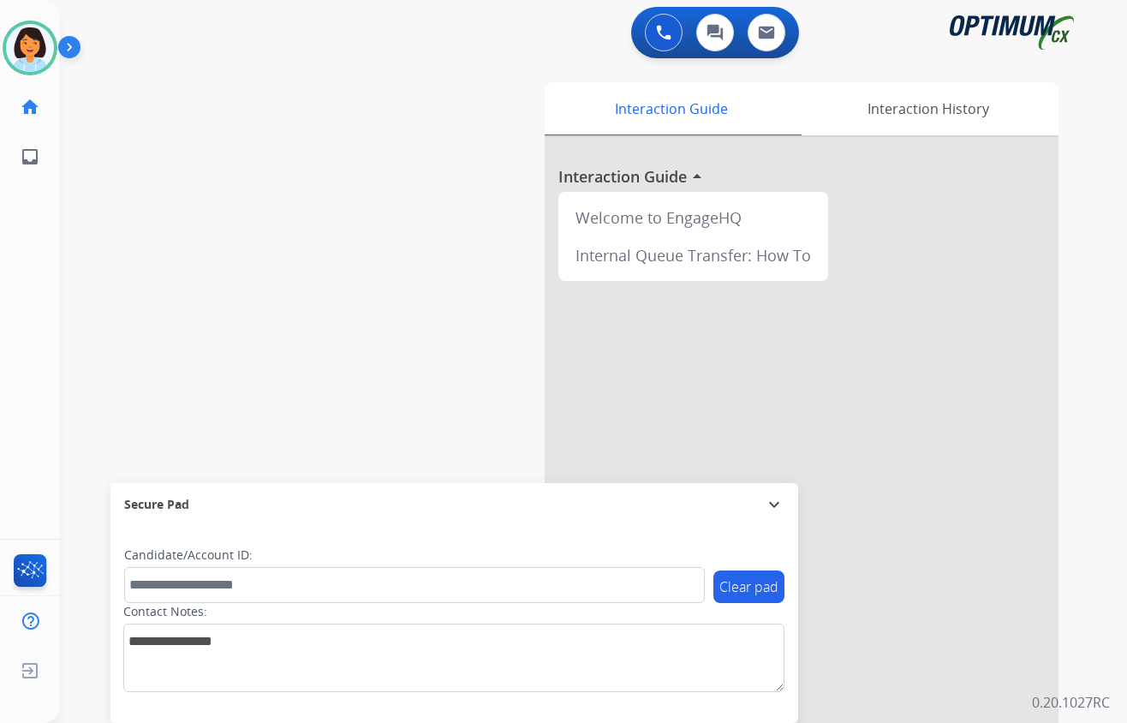
click at [416, 97] on div "swap_horiz Break voice bridge close_fullscreen Connect 3-Way Call merge_type Se…" at bounding box center [573, 419] width 1026 height 714
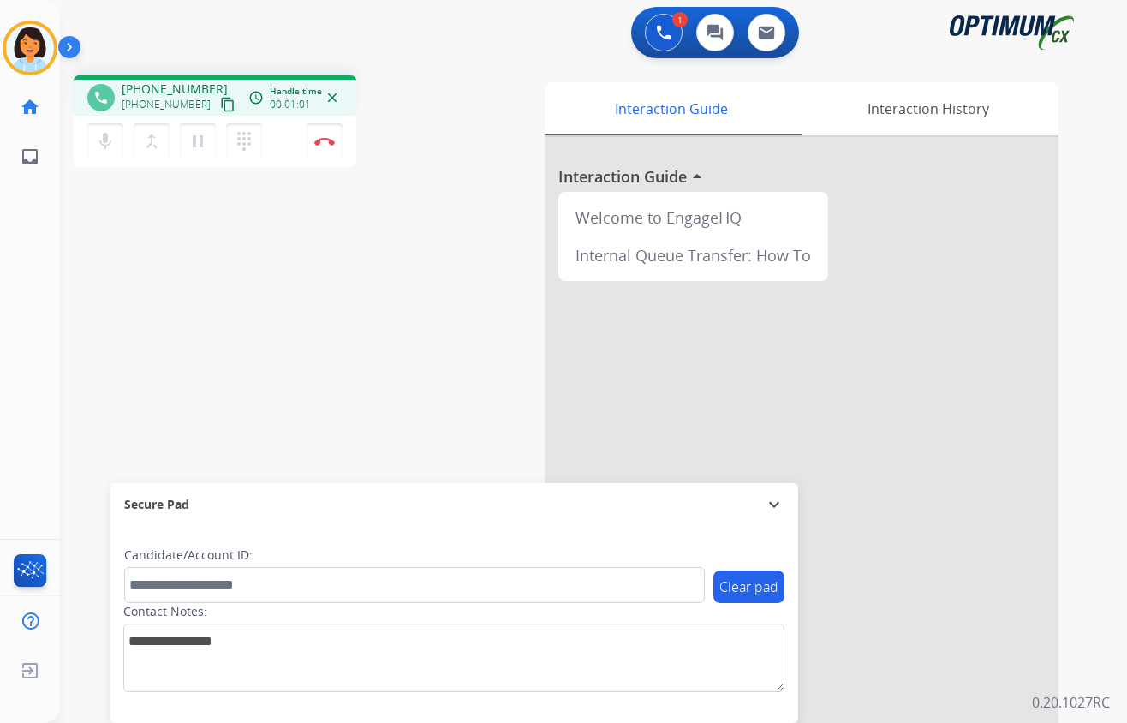
click at [220, 99] on mat-icon "content_copy" at bounding box center [227, 104] width 15 height 15
click at [323, 134] on button "Disconnect" at bounding box center [325, 141] width 36 height 36
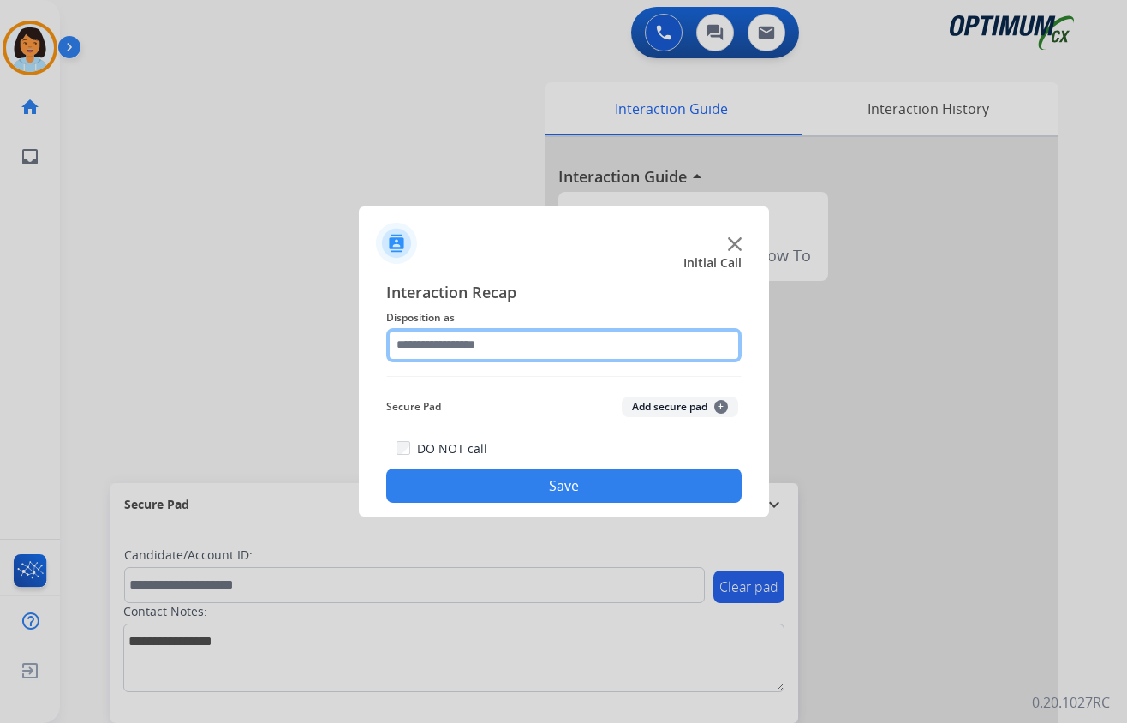
click at [552, 337] on input "text" at bounding box center [563, 345] width 355 height 34
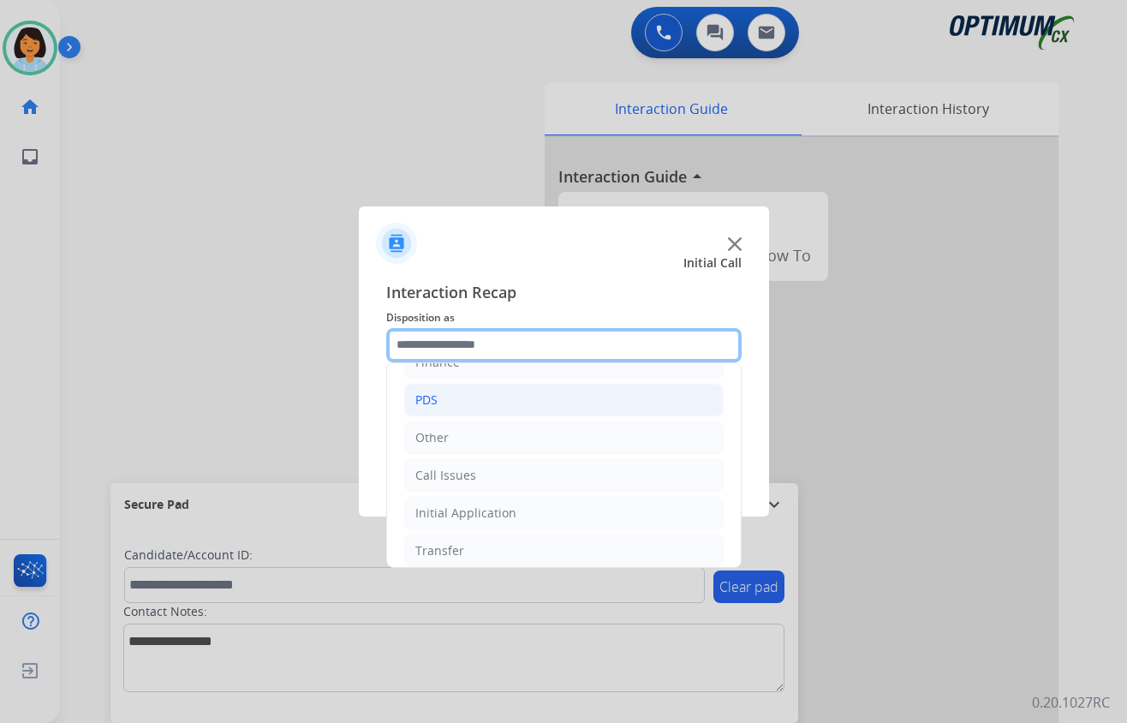
scroll to position [121, 0]
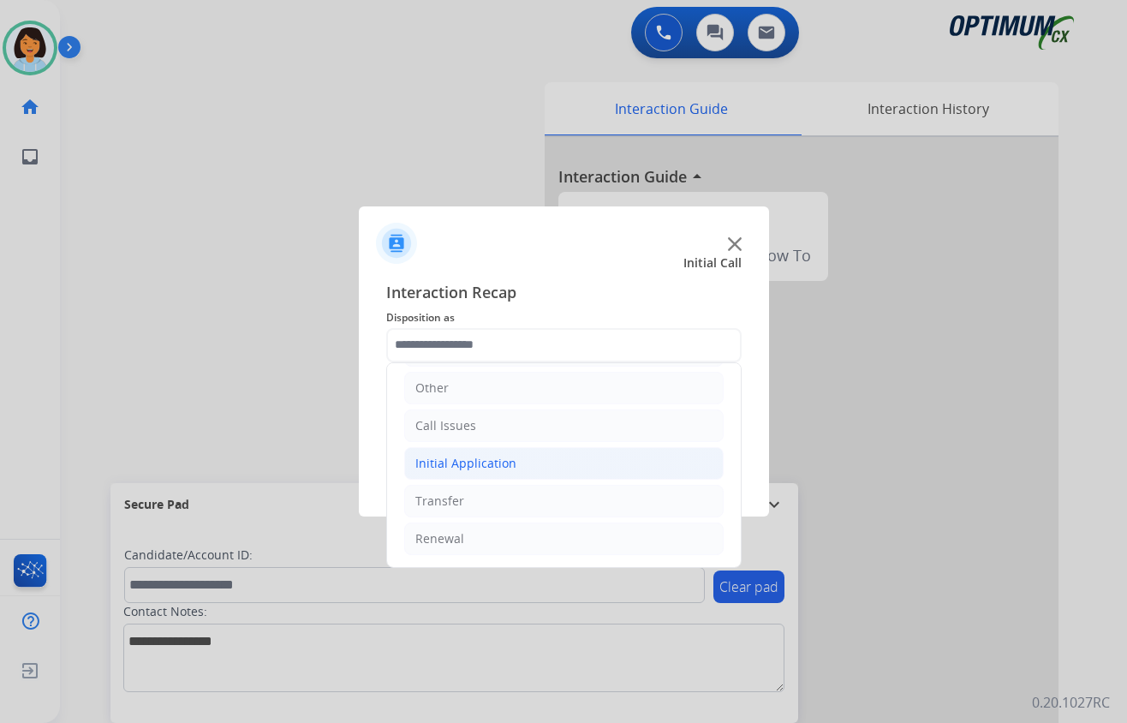
click at [509, 455] on div "Initial Application" at bounding box center [465, 463] width 101 height 17
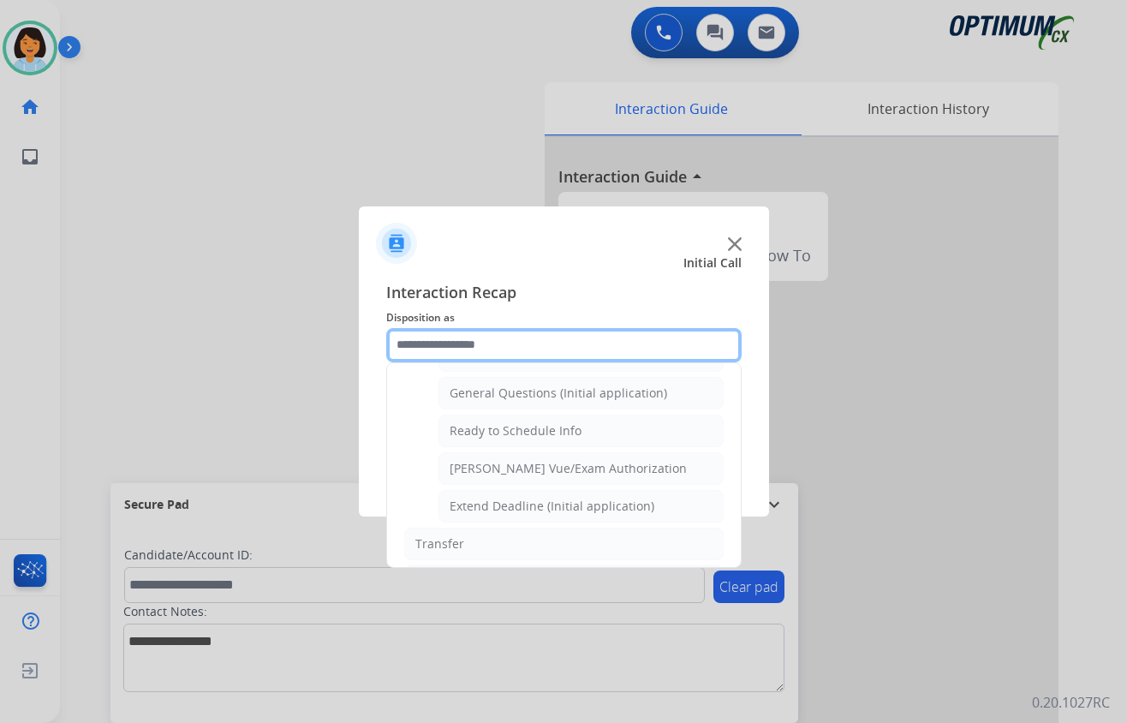
scroll to position [1035, 0]
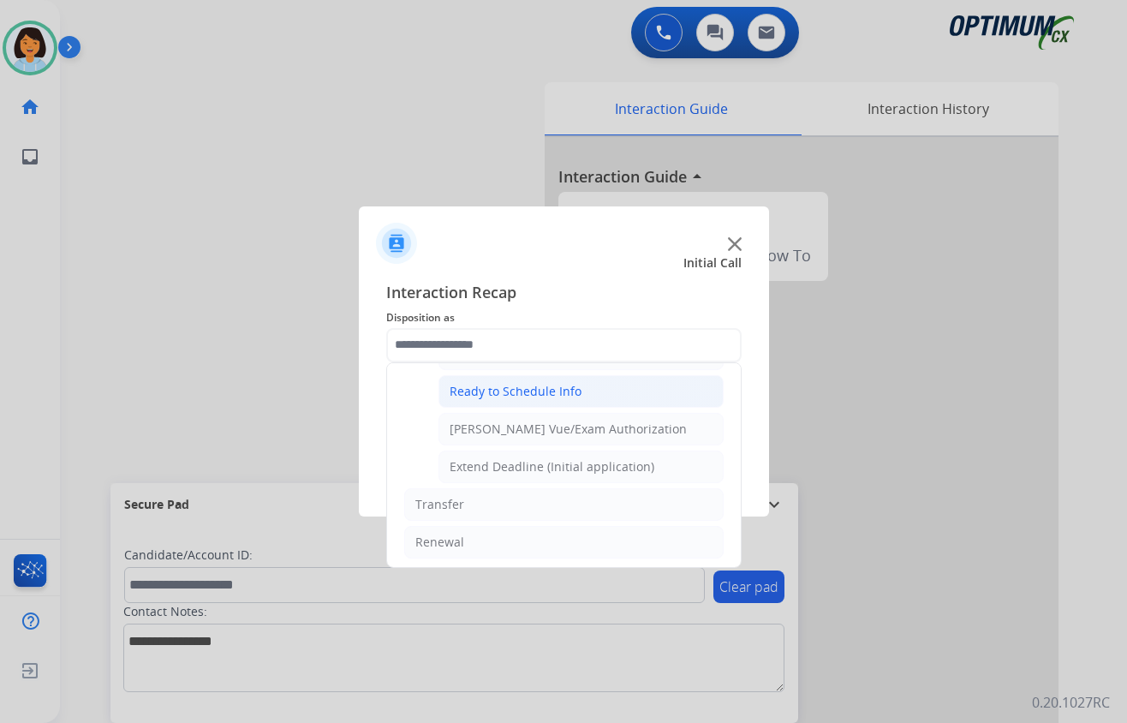
click at [511, 400] on div "Ready to Schedule Info" at bounding box center [516, 391] width 132 height 17
type input "**********"
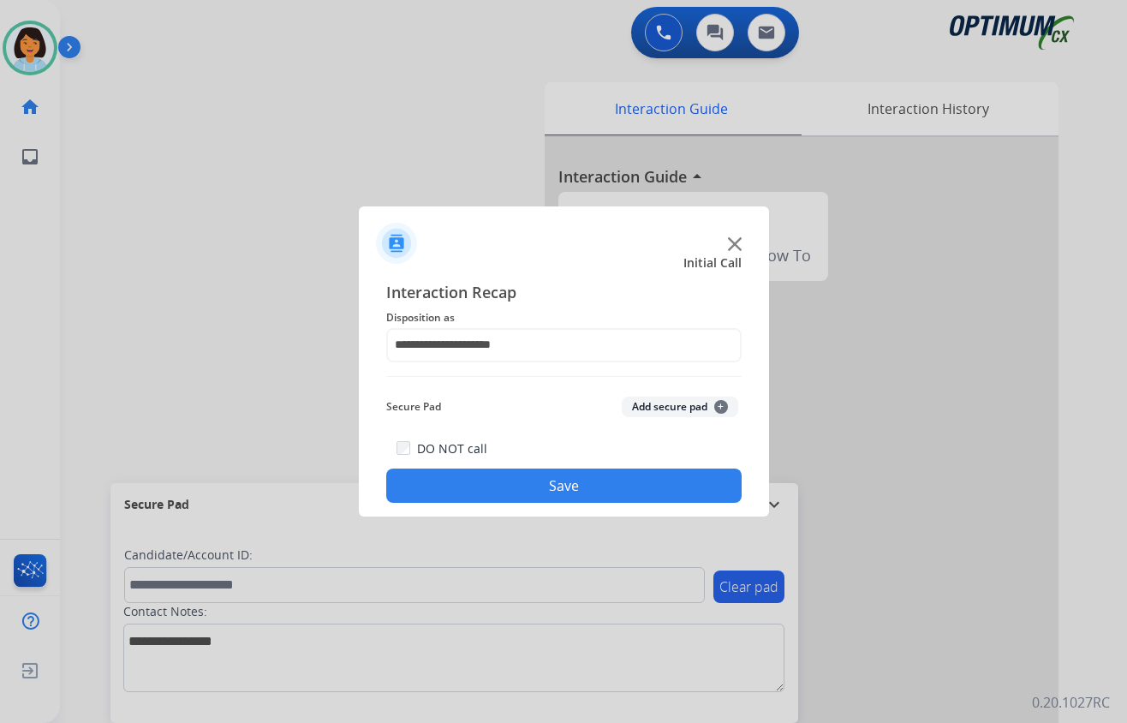
click at [521, 481] on button "Save" at bounding box center [563, 485] width 355 height 34
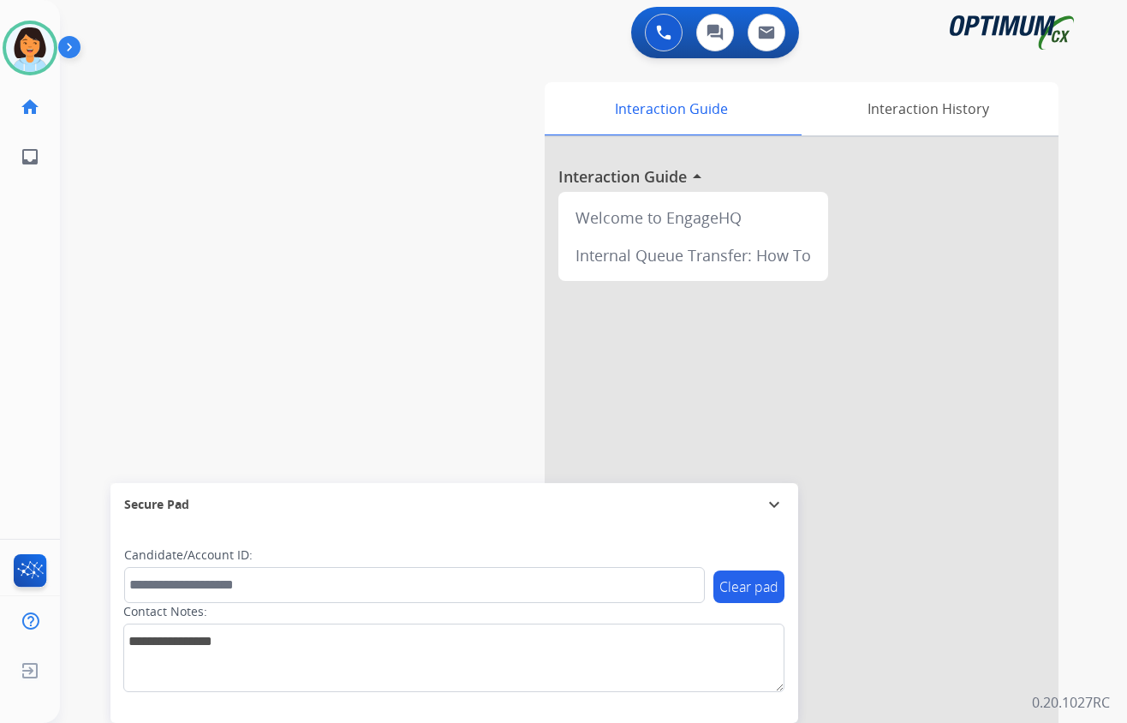
click at [401, 196] on div "swap_horiz Break voice bridge close_fullscreen Connect 3-Way Call merge_type Se…" at bounding box center [573, 419] width 1026 height 714
click at [24, 55] on img at bounding box center [30, 48] width 48 height 48
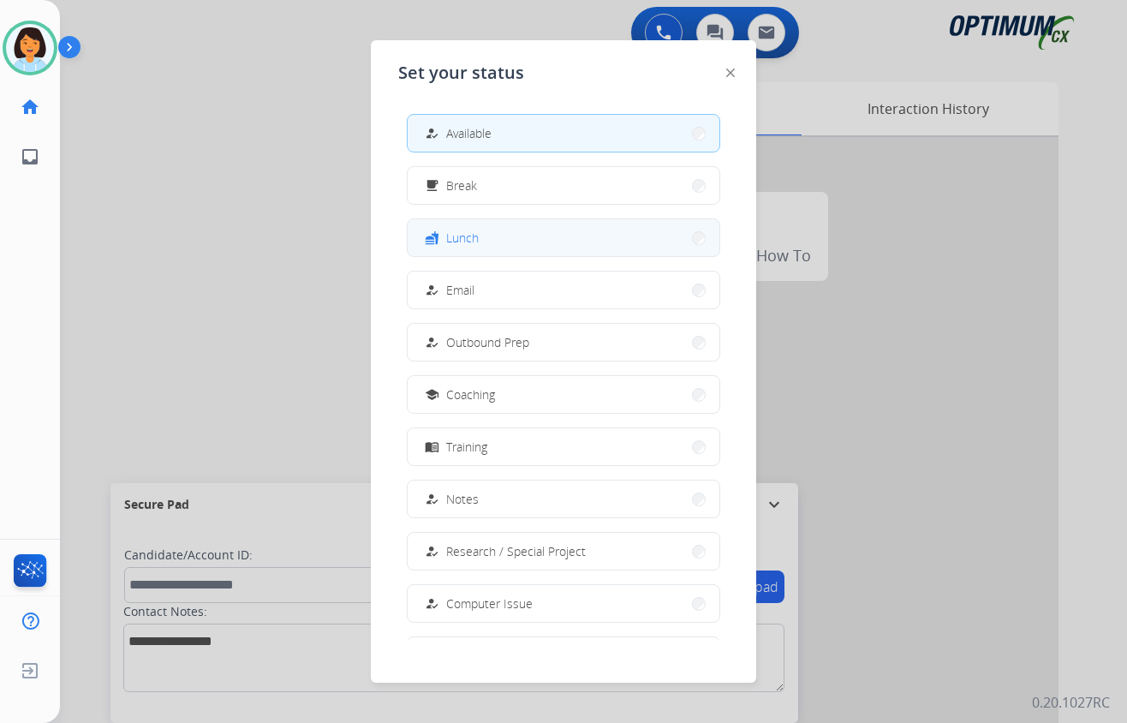
click at [612, 244] on button "fastfood Lunch" at bounding box center [564, 237] width 312 height 37
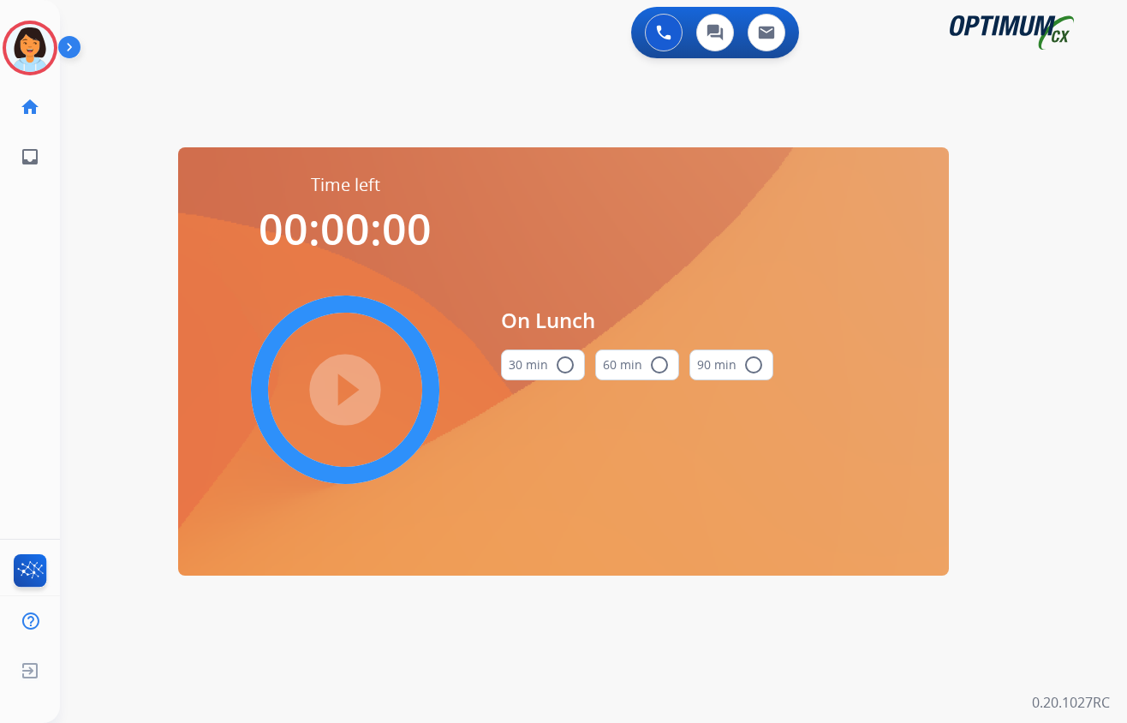
click at [555, 367] on mat-icon "radio_button_unchecked" at bounding box center [565, 365] width 21 height 21
click at [355, 379] on mat-icon "play_circle_filled" at bounding box center [345, 389] width 21 height 21
